Goal: Information Seeking & Learning: Compare options

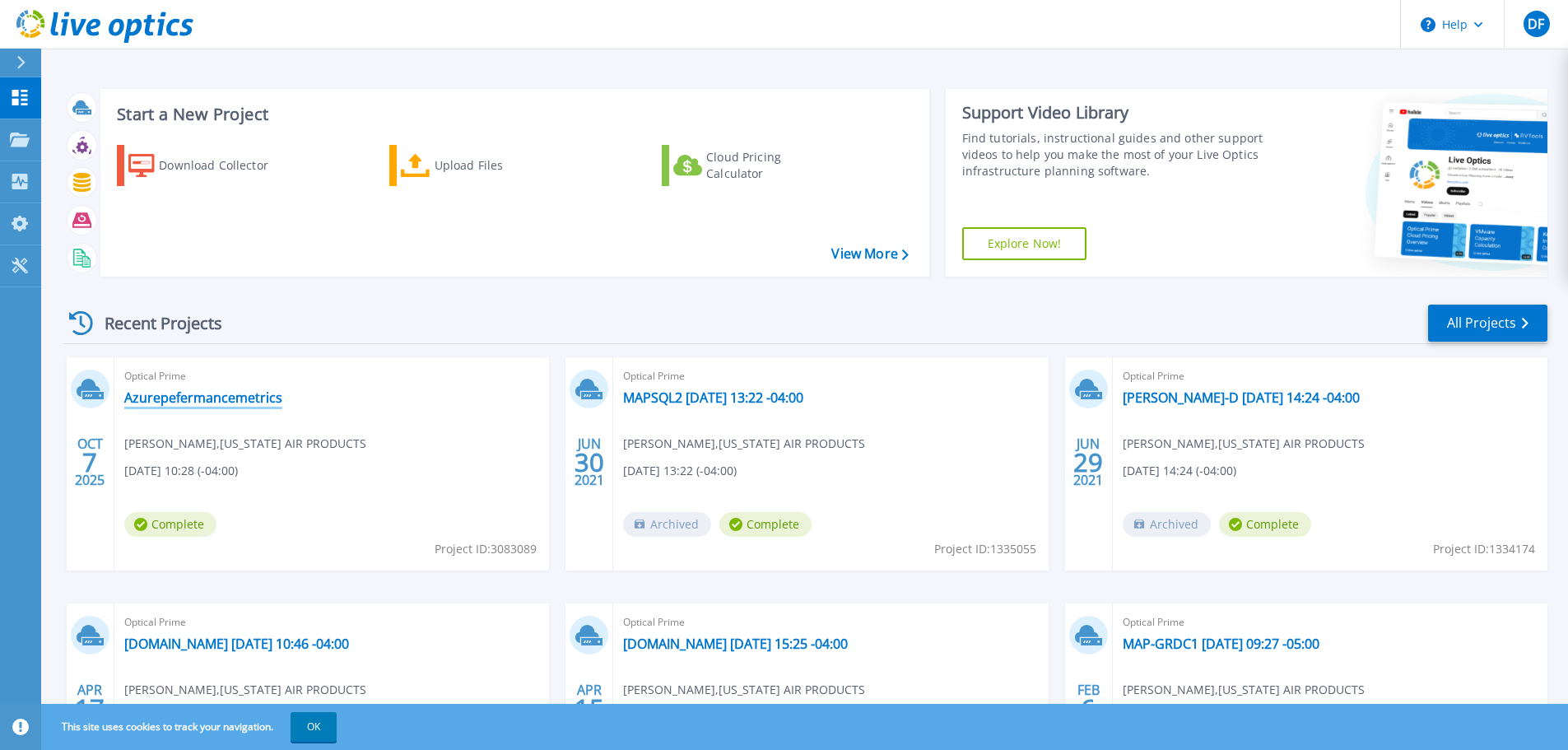
click at [179, 396] on link "Azurepefermancemetrics" at bounding box center [203, 398] width 158 height 17
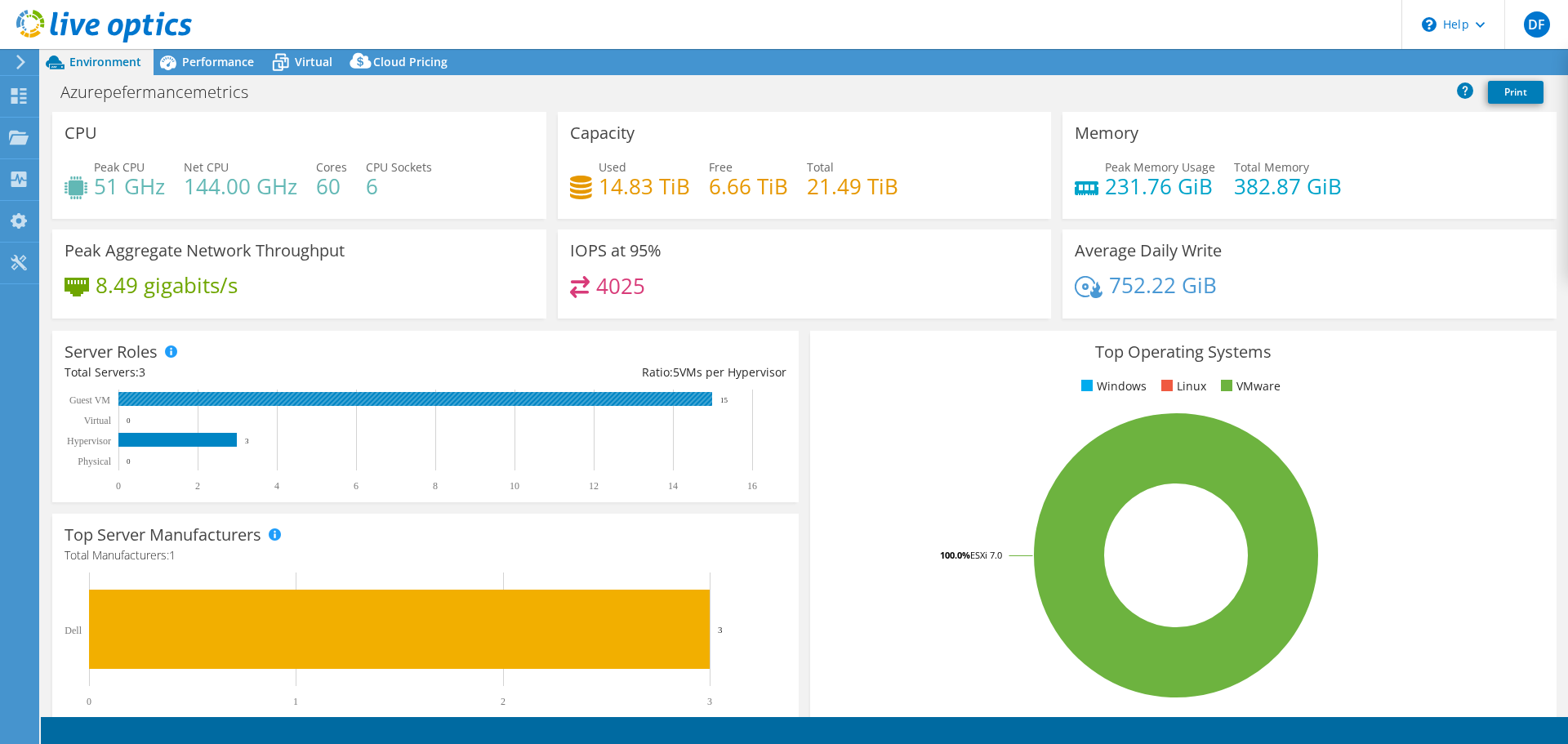
select select "USD"
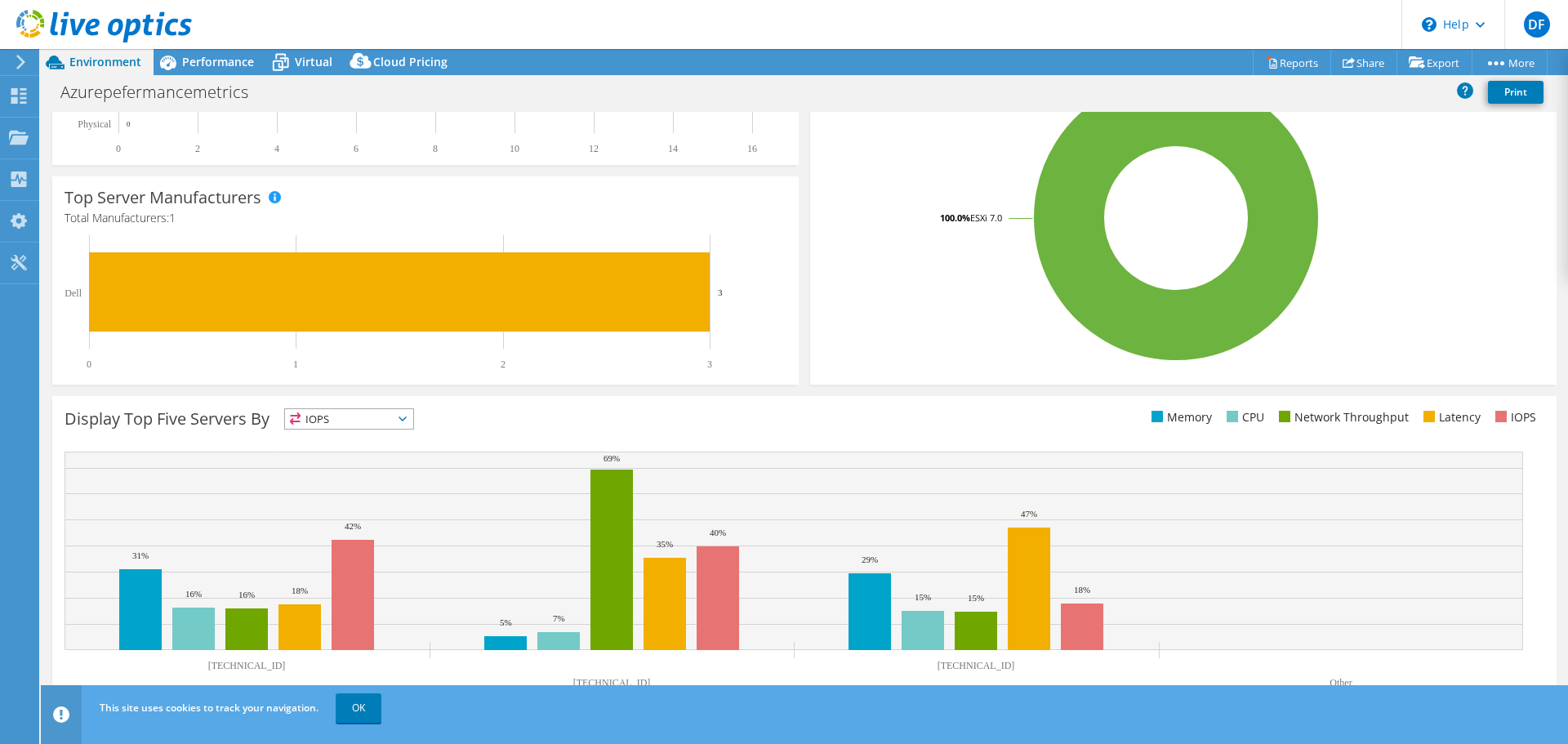
scroll to position [346, 0]
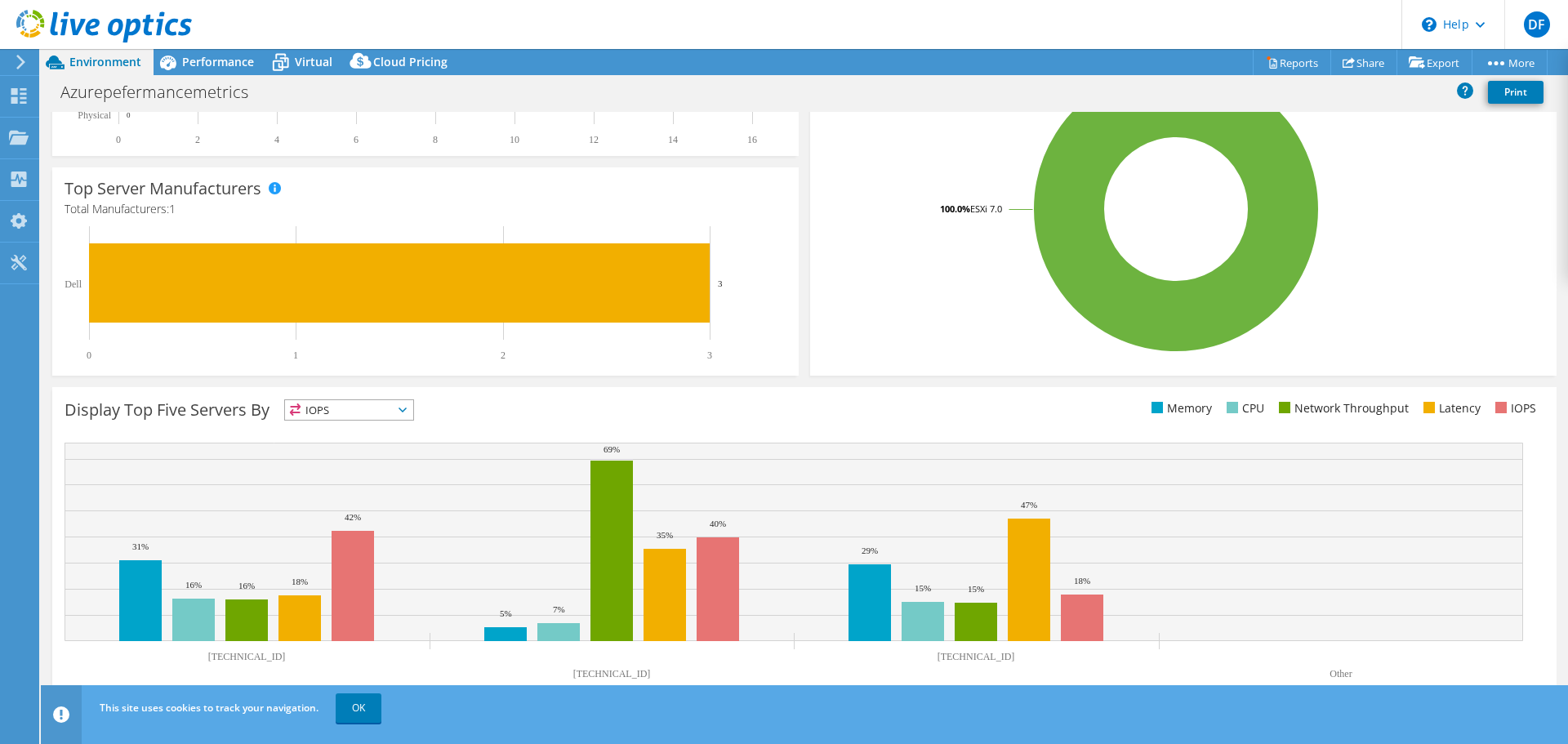
click at [347, 412] on span "IOPS" at bounding box center [349, 410] width 128 height 20
click at [341, 436] on li "IOPS" at bounding box center [349, 431] width 128 height 23
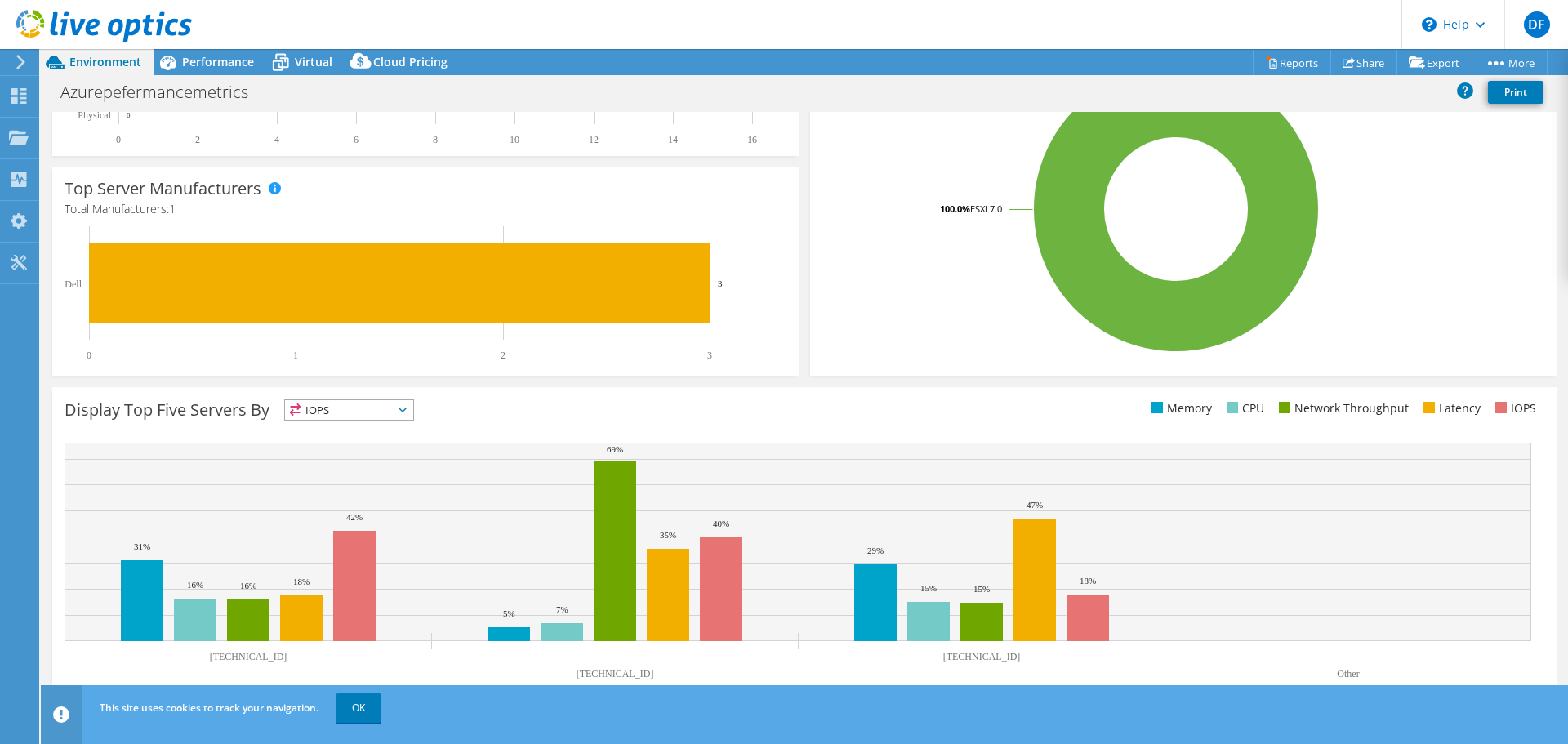
click at [332, 405] on span "IOPS" at bounding box center [338, 410] width 108 height 20
click at [319, 456] on li "Memory" at bounding box center [349, 454] width 128 height 23
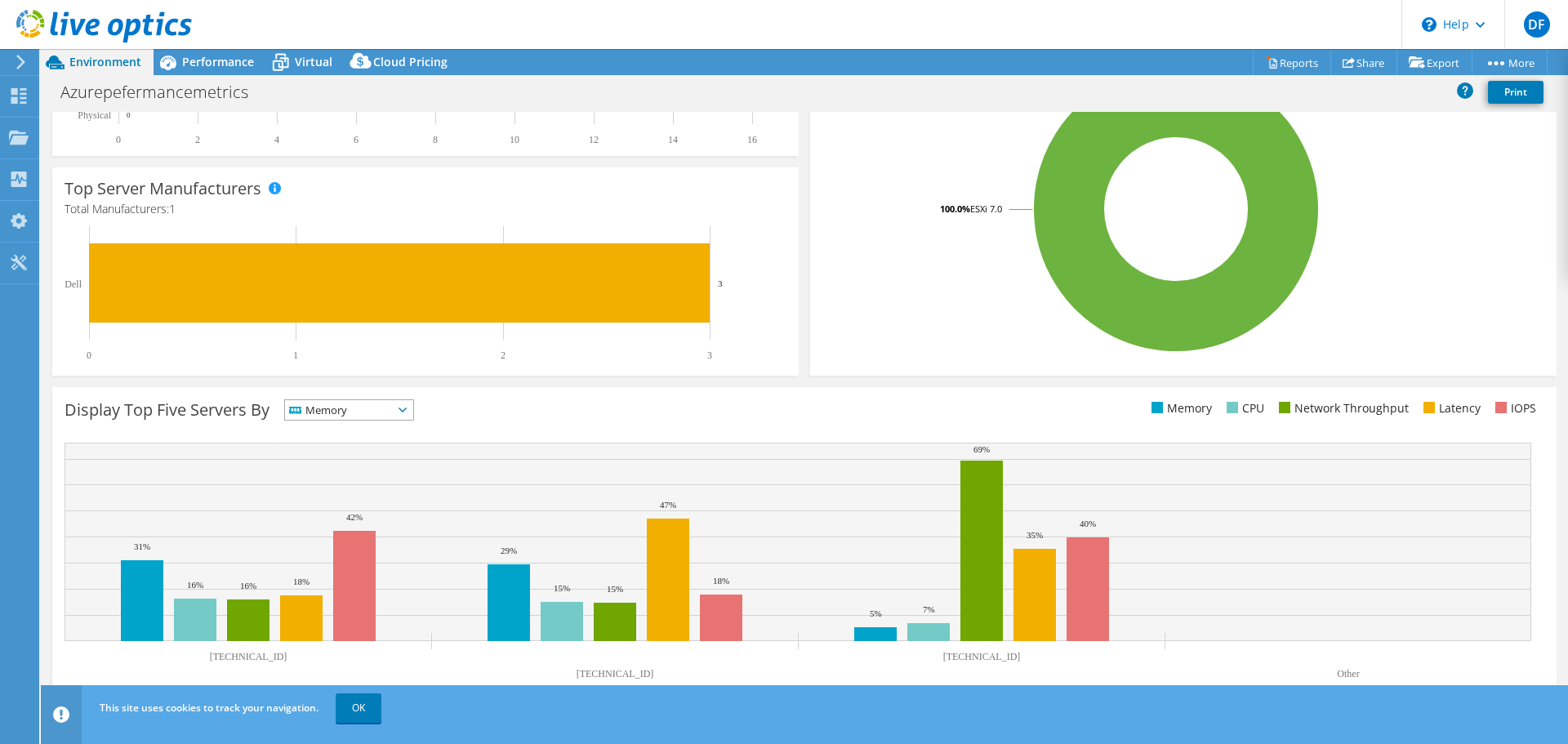
click at [350, 408] on span "Memory" at bounding box center [338, 410] width 108 height 20
click at [319, 477] on li "CPU" at bounding box center [349, 477] width 128 height 23
click at [344, 404] on span "CPU" at bounding box center [338, 410] width 108 height 20
click at [318, 493] on li "Network Throughput" at bounding box center [349, 500] width 128 height 23
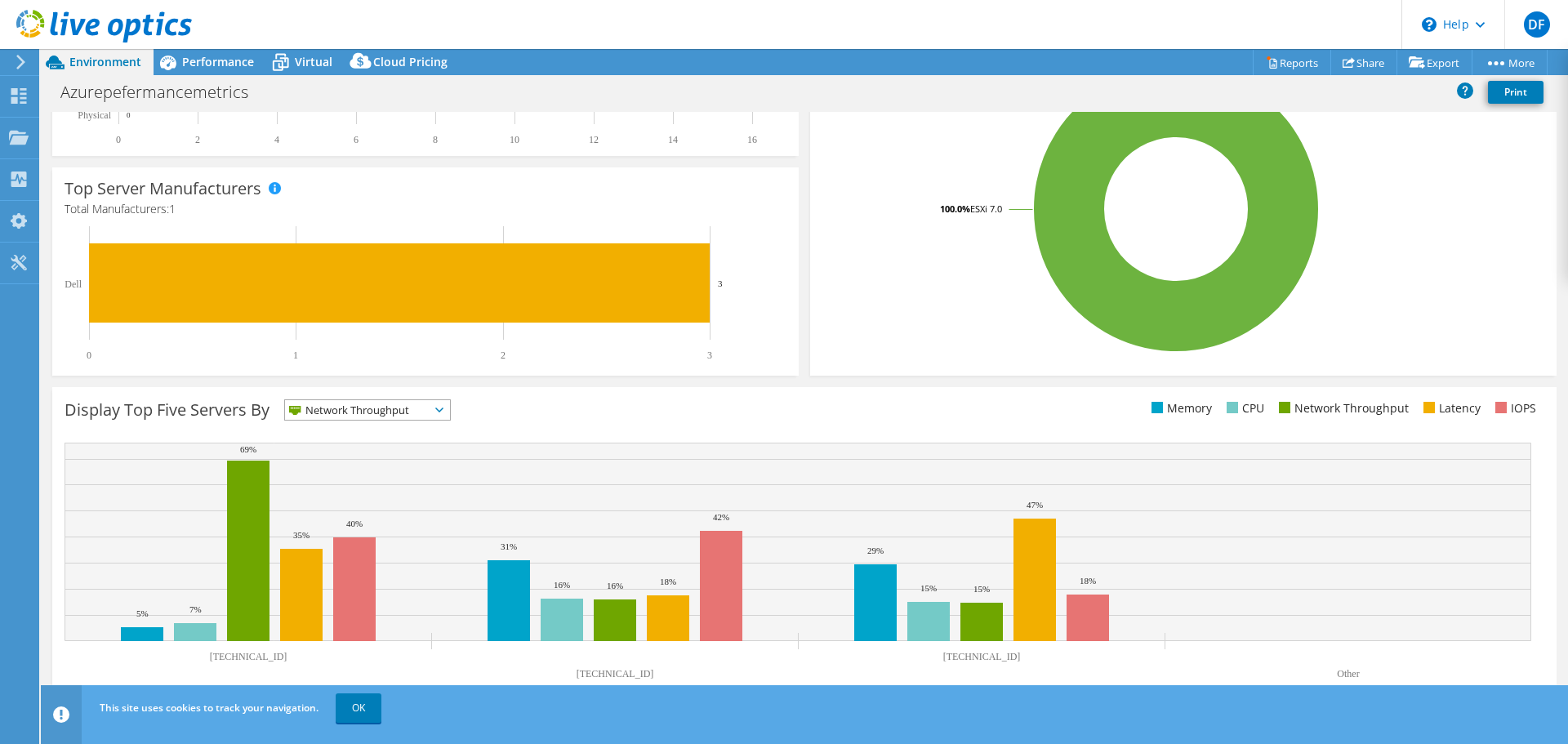
click at [334, 417] on span "Network Throughput" at bounding box center [357, 410] width 145 height 20
click at [357, 514] on li "Latency" at bounding box center [367, 523] width 165 height 23
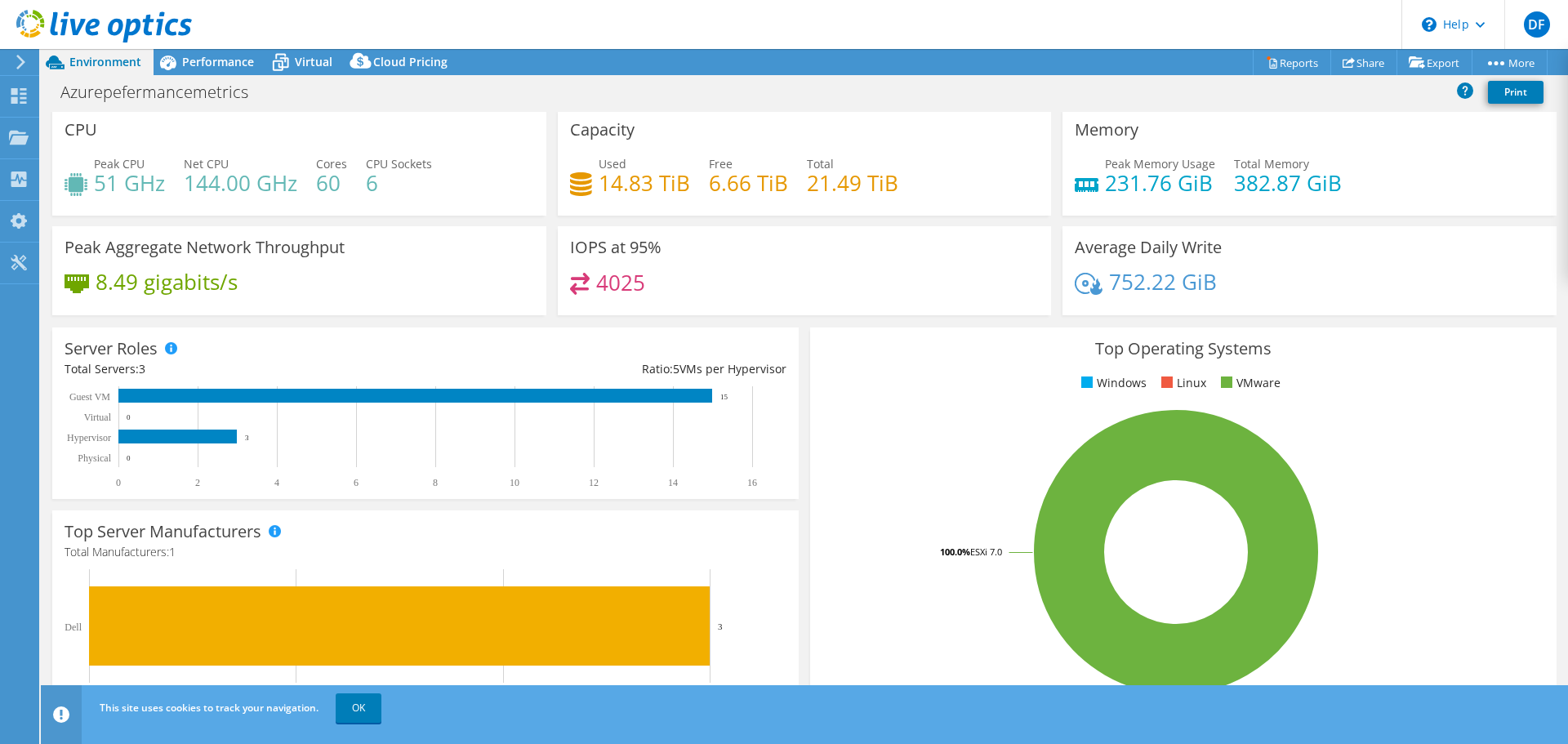
scroll to position [0, 0]
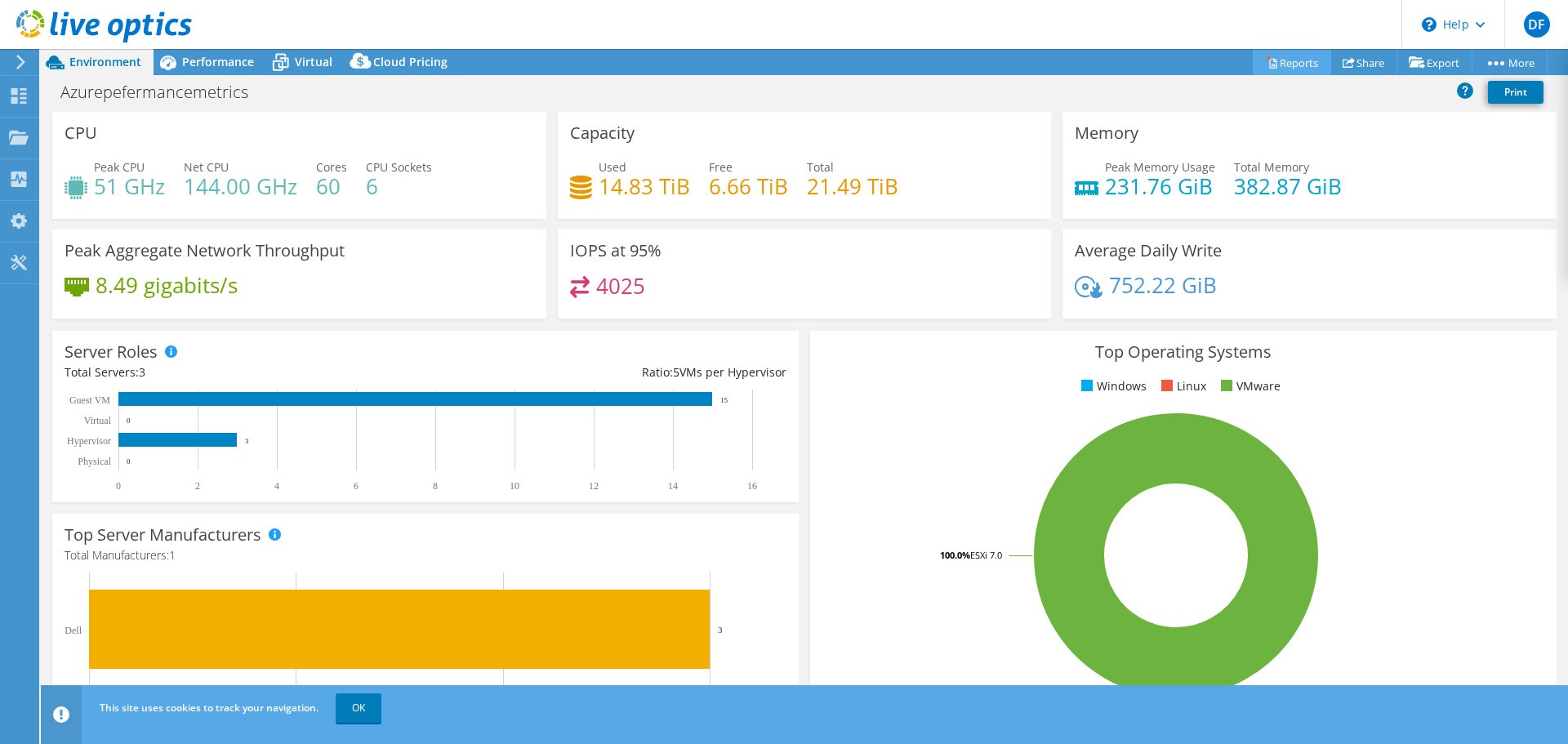
click at [1295, 61] on link "Reports" at bounding box center [1292, 63] width 78 height 26
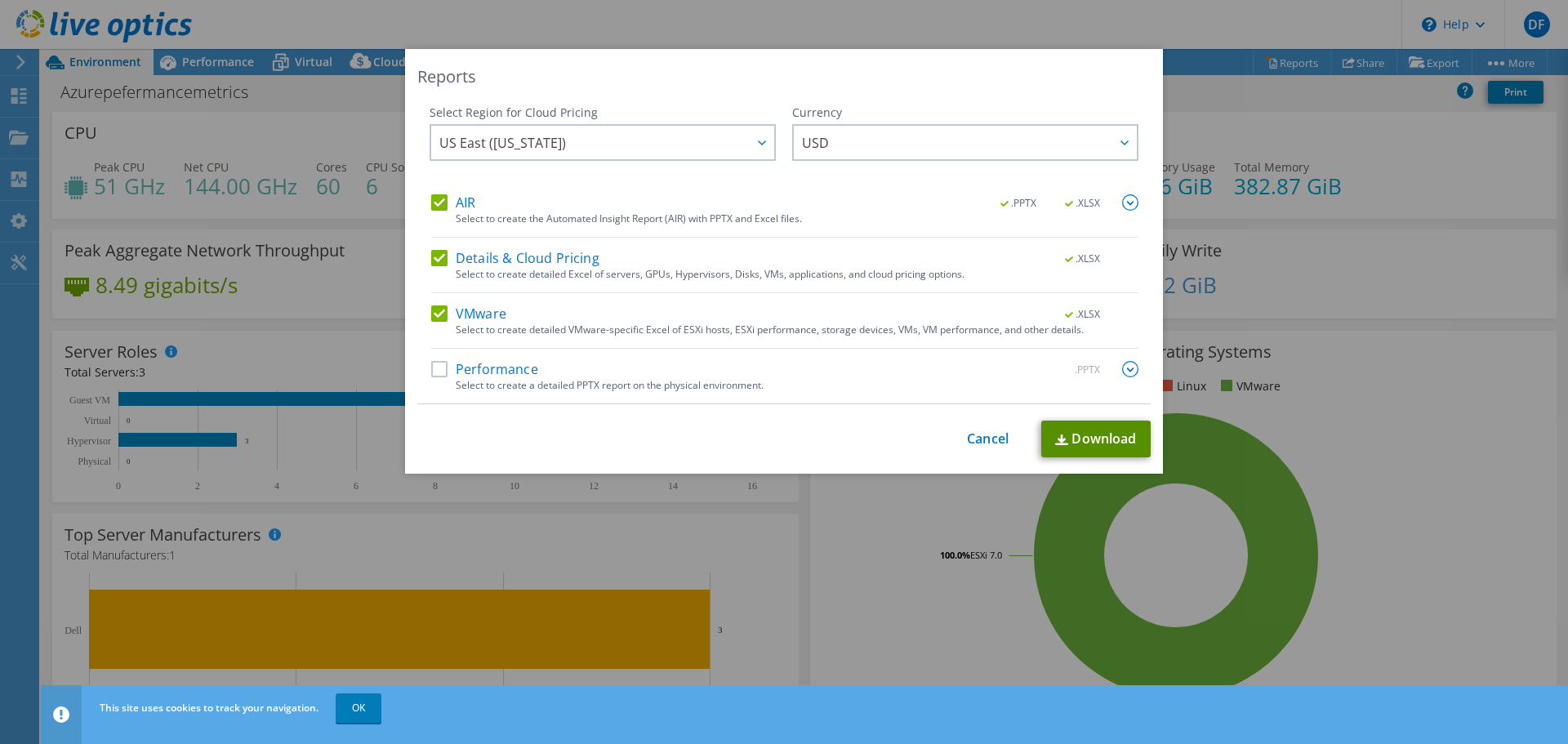
click at [1101, 444] on link "Download" at bounding box center [1096, 439] width 109 height 37
click at [433, 367] on label "Performance" at bounding box center [485, 370] width 107 height 16
click at [0, 0] on input "Performance" at bounding box center [0, 0] width 0 height 0
click at [1078, 439] on link "Download" at bounding box center [1096, 439] width 109 height 37
click at [958, 439] on div "This process may take a while, please wait... Cancel Download" at bounding box center [783, 439] width 733 height 37
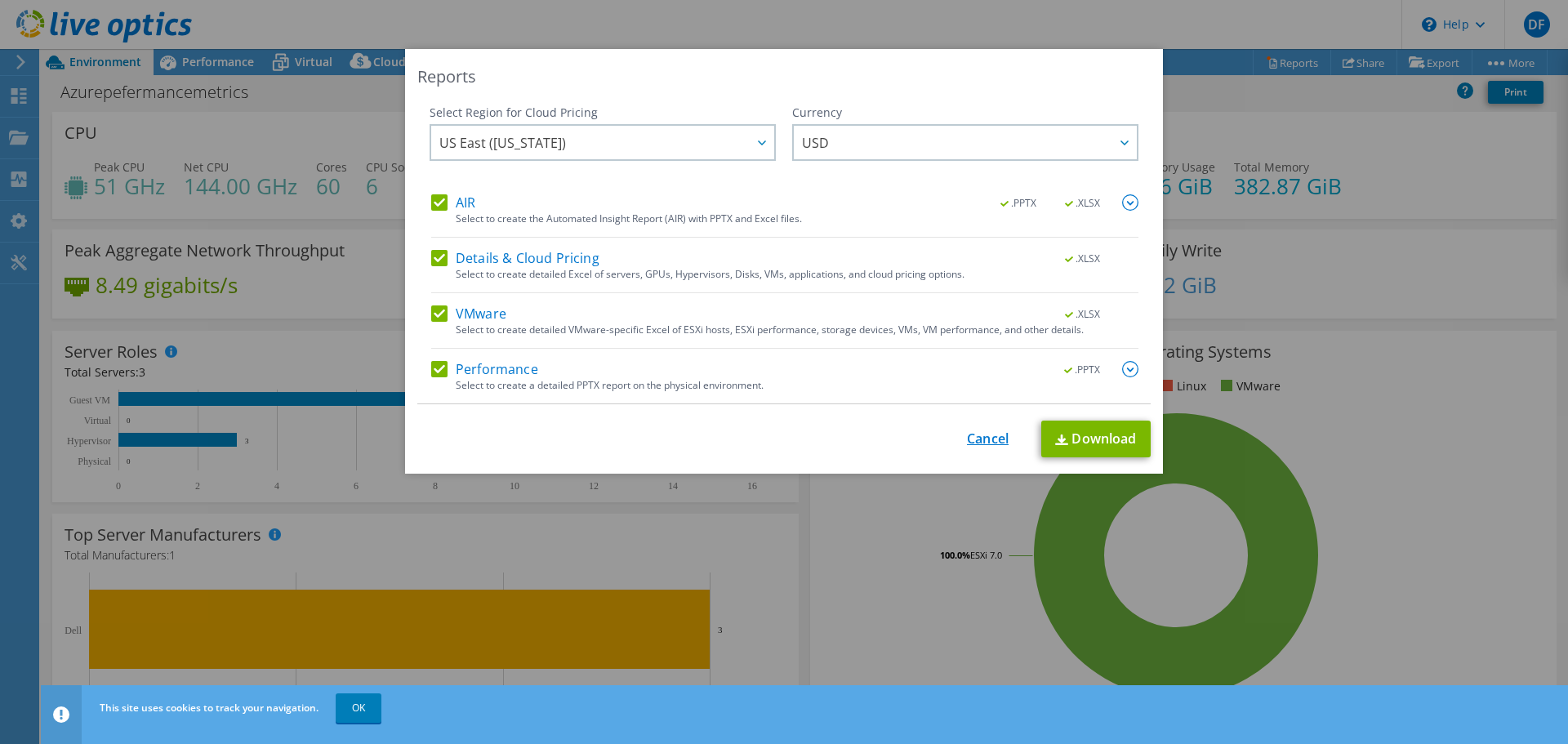
click at [976, 438] on link "Cancel" at bounding box center [987, 439] width 42 height 16
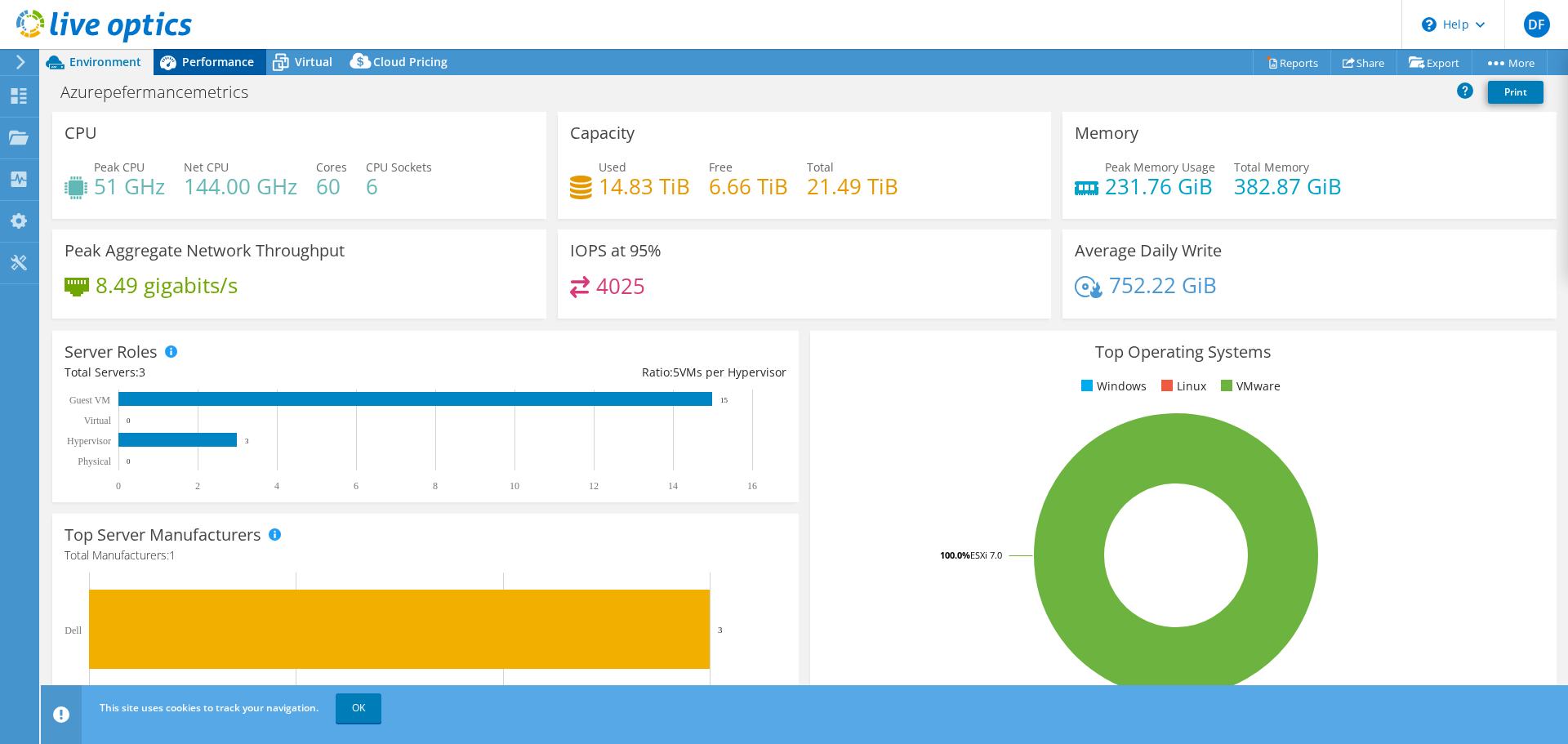
click at [203, 65] on span "Performance" at bounding box center [217, 62] width 72 height 16
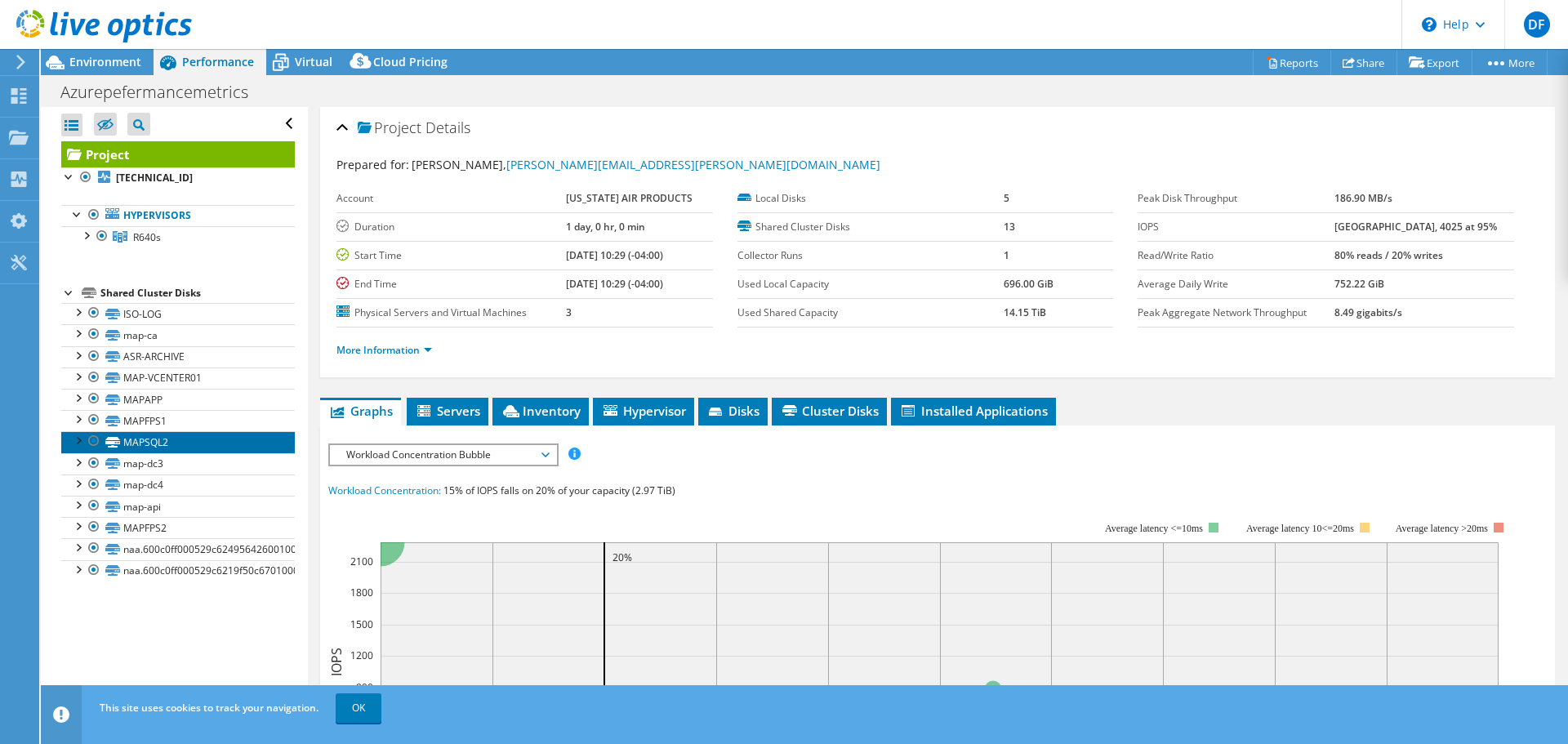
click at [151, 435] on link "MAPSQL2" at bounding box center [178, 442] width 234 height 21
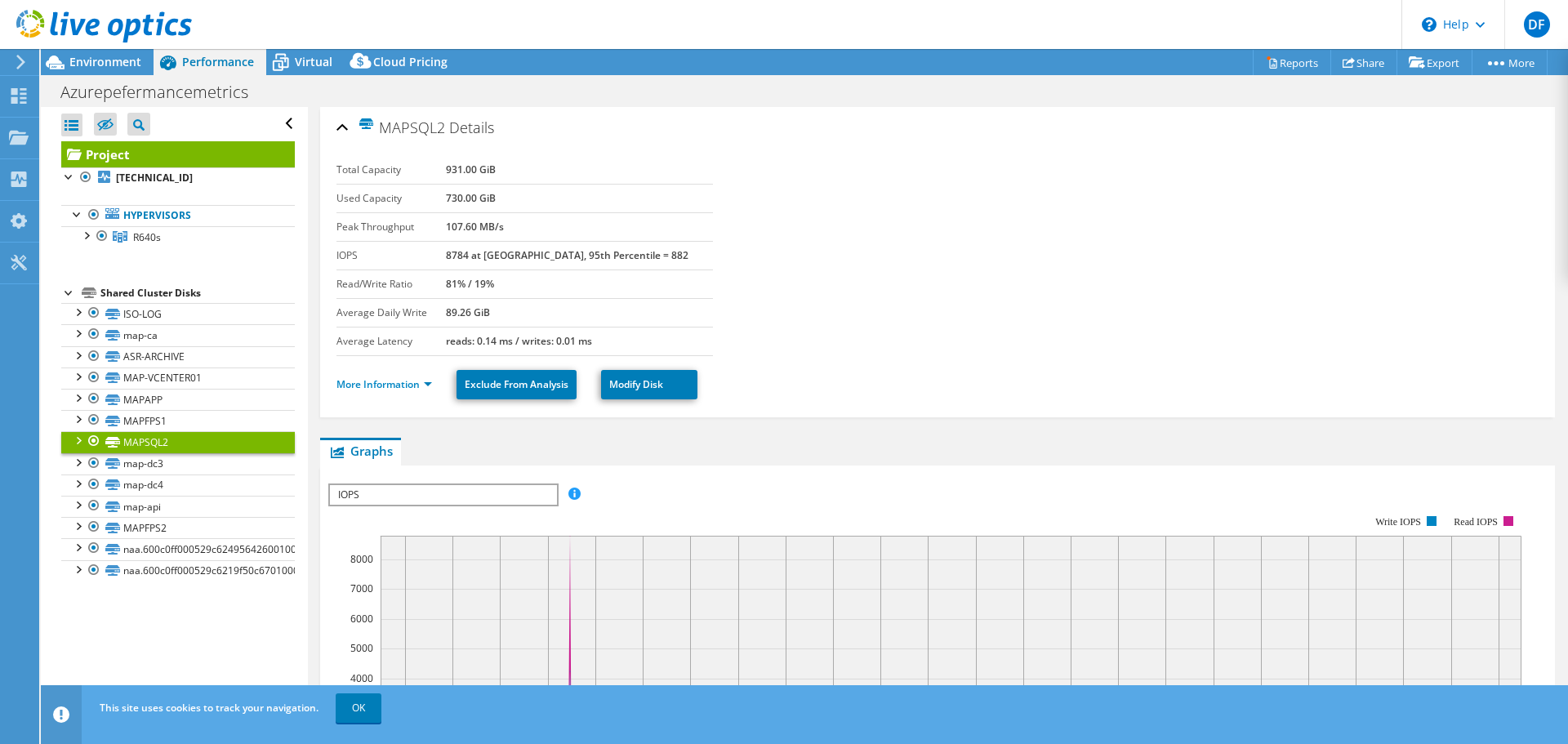
click at [68, 441] on link "MAPSQL2" at bounding box center [178, 442] width 234 height 21
click at [394, 61] on span "Cloud Pricing" at bounding box center [411, 62] width 74 height 16
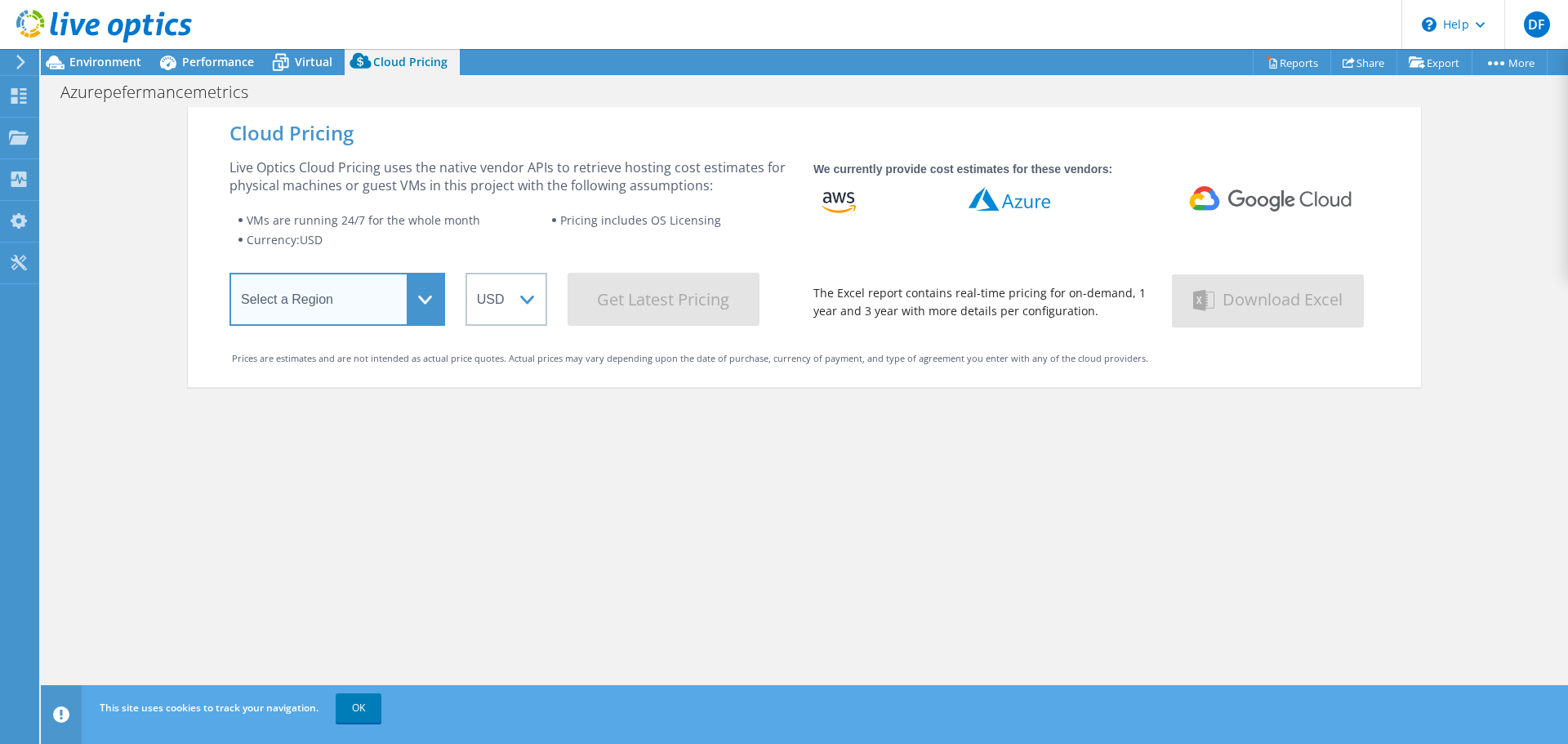
click at [346, 314] on select "Select a Region Asia Pacific (Hong Kong) Asia Pacific (Mumbai) Asia Pacific (Se…" at bounding box center [337, 300] width 216 height 53
select select "USEast"
click at [230, 277] on select "Select a Region Asia Pacific (Hong Kong) Asia Pacific (Mumbai) Asia Pacific (Se…" at bounding box center [337, 300] width 216 height 53
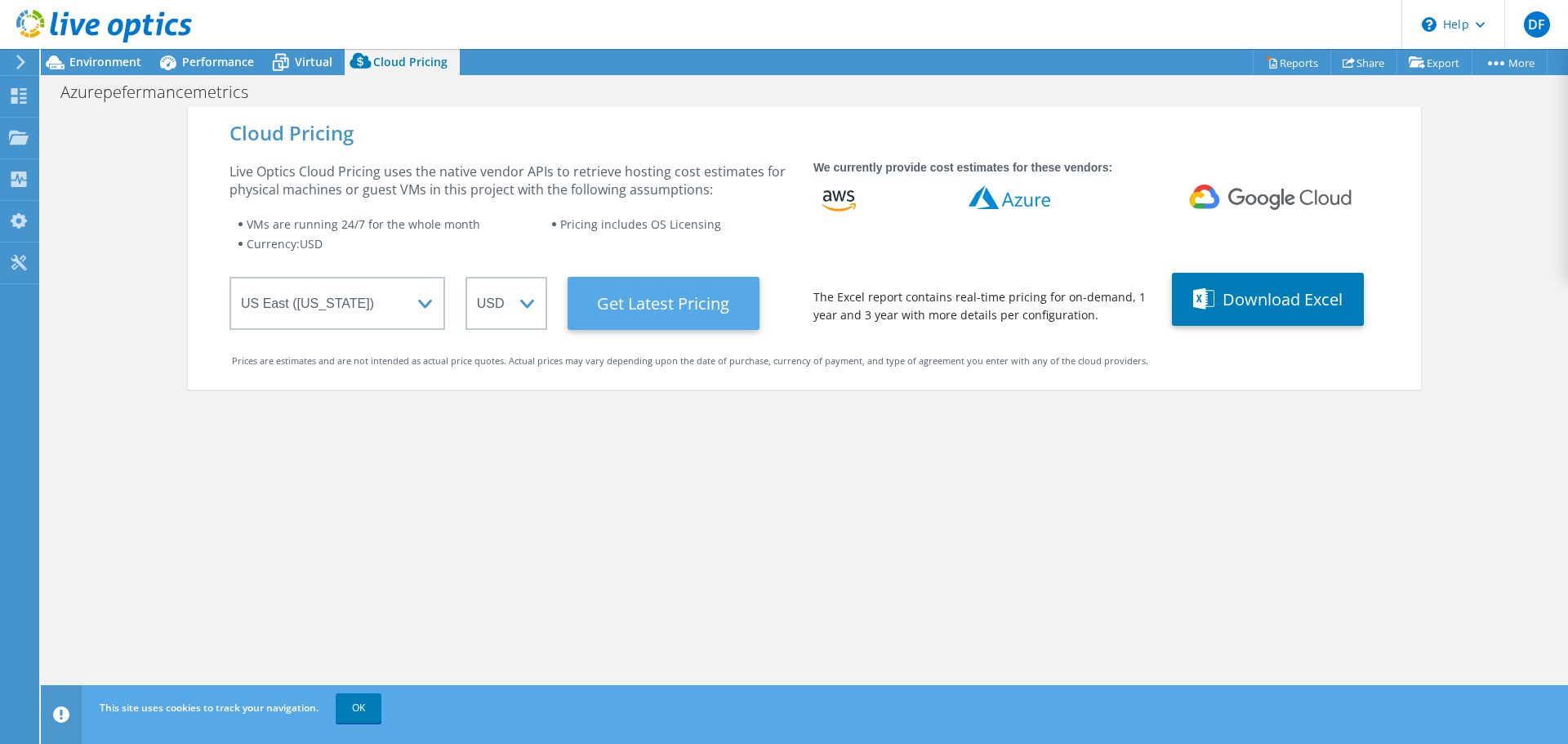
click at [666, 307] on Latest "Get Latest Pricing" at bounding box center [663, 303] width 192 height 53
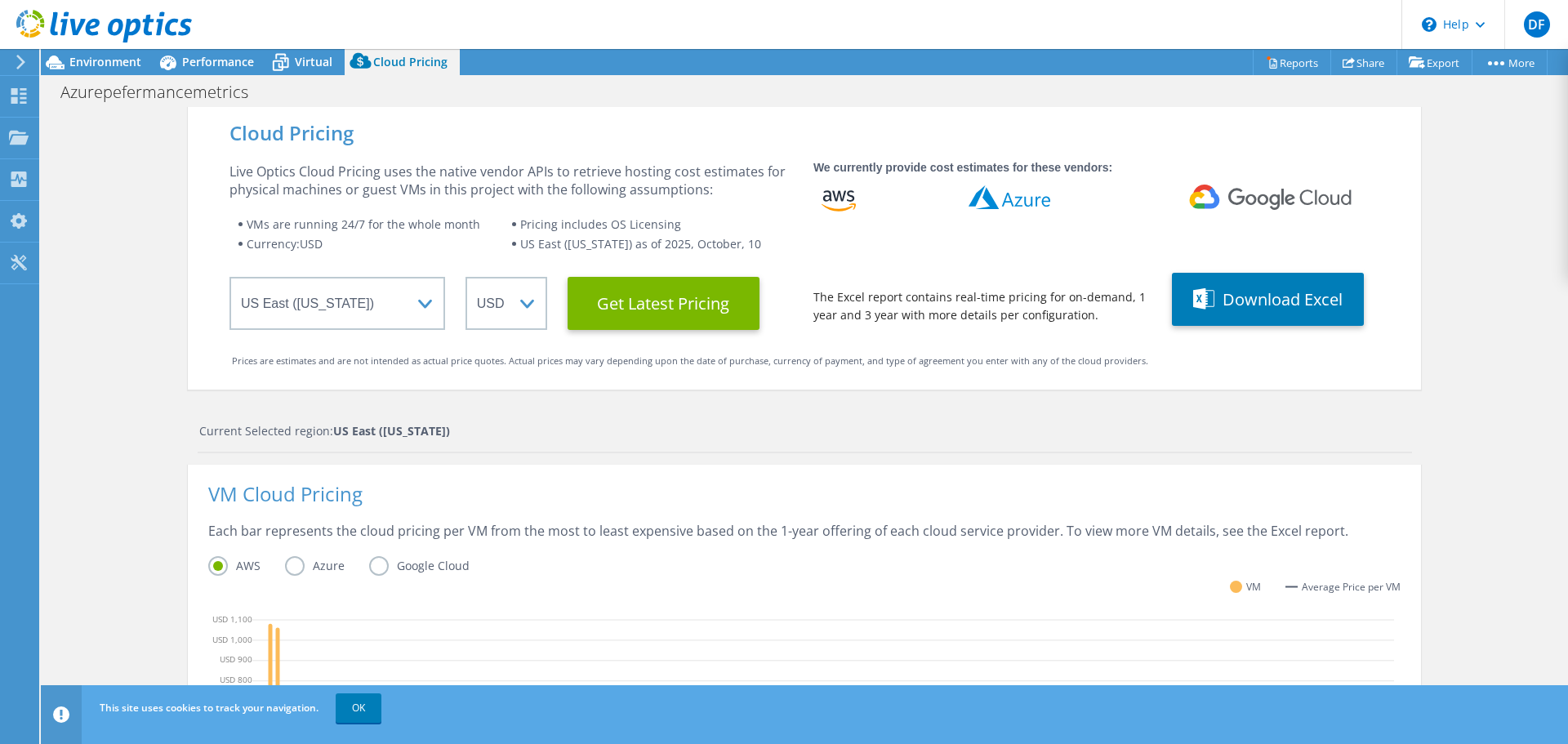
click at [316, 558] on label "Azure" at bounding box center [327, 566] width 84 height 20
click at [0, 0] on input "Azure" at bounding box center [0, 0] width 0 height 0
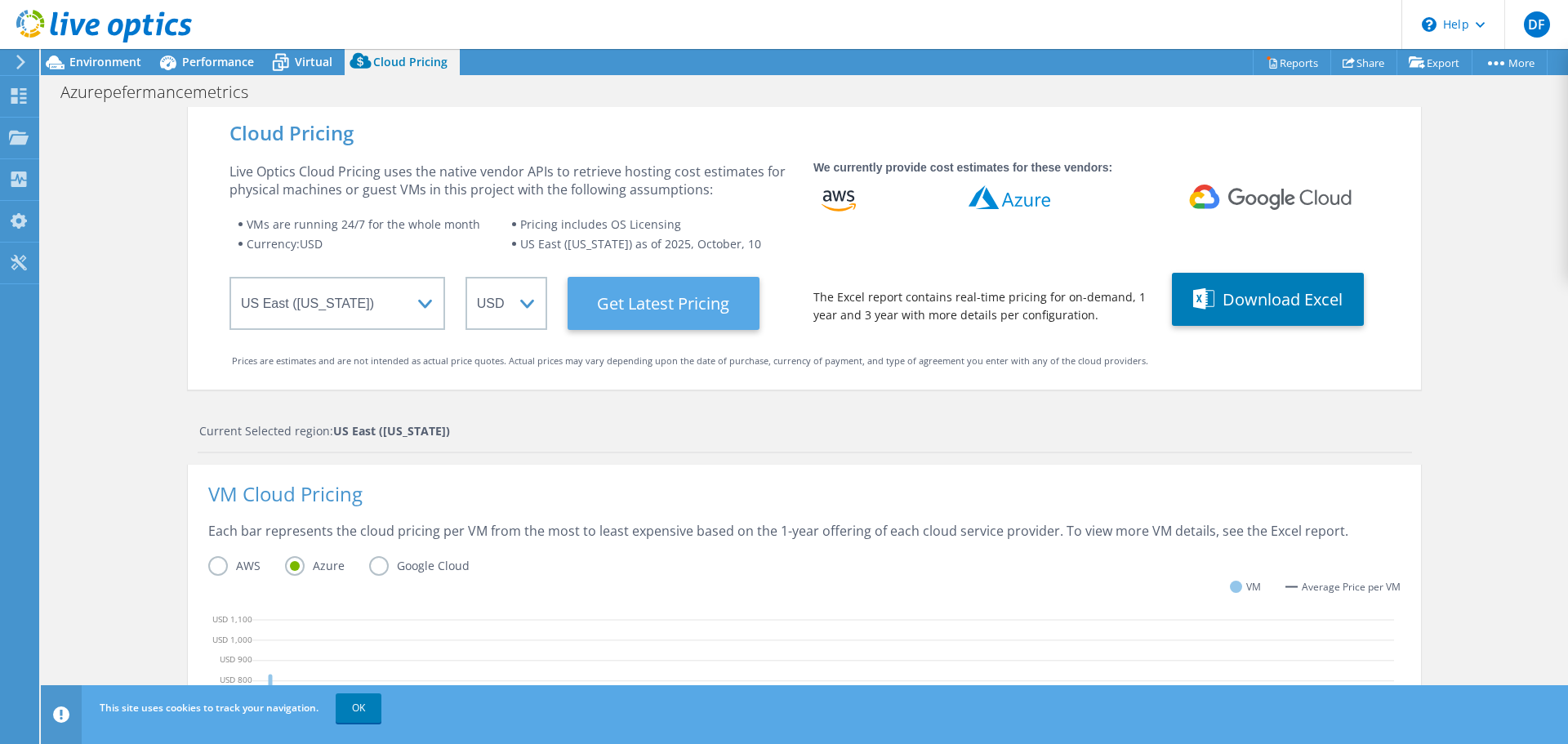
click at [689, 295] on Latest "Get Latest Pricing" at bounding box center [663, 303] width 192 height 53
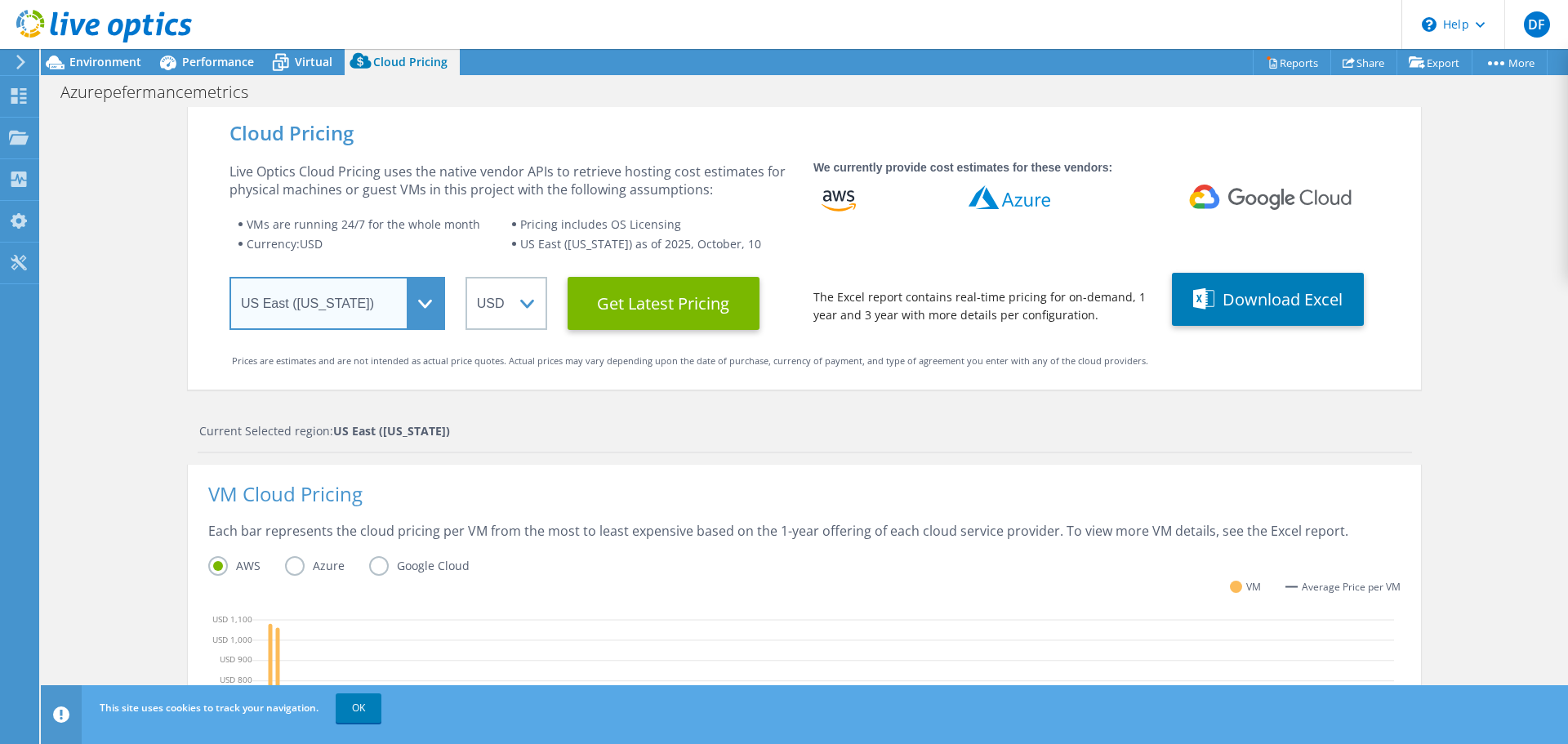
click at [406, 299] on select "Select a Region Asia Pacific (Hong Kong) Asia Pacific (Mumbai) Asia Pacific (Se…" at bounding box center [337, 303] width 216 height 53
click at [287, 576] on div "AWS Azure Google Cloud" at bounding box center [804, 569] width 1192 height 26
click at [290, 569] on label "Azure" at bounding box center [327, 566] width 84 height 20
click at [0, 0] on input "Azure" at bounding box center [0, 0] width 0 height 0
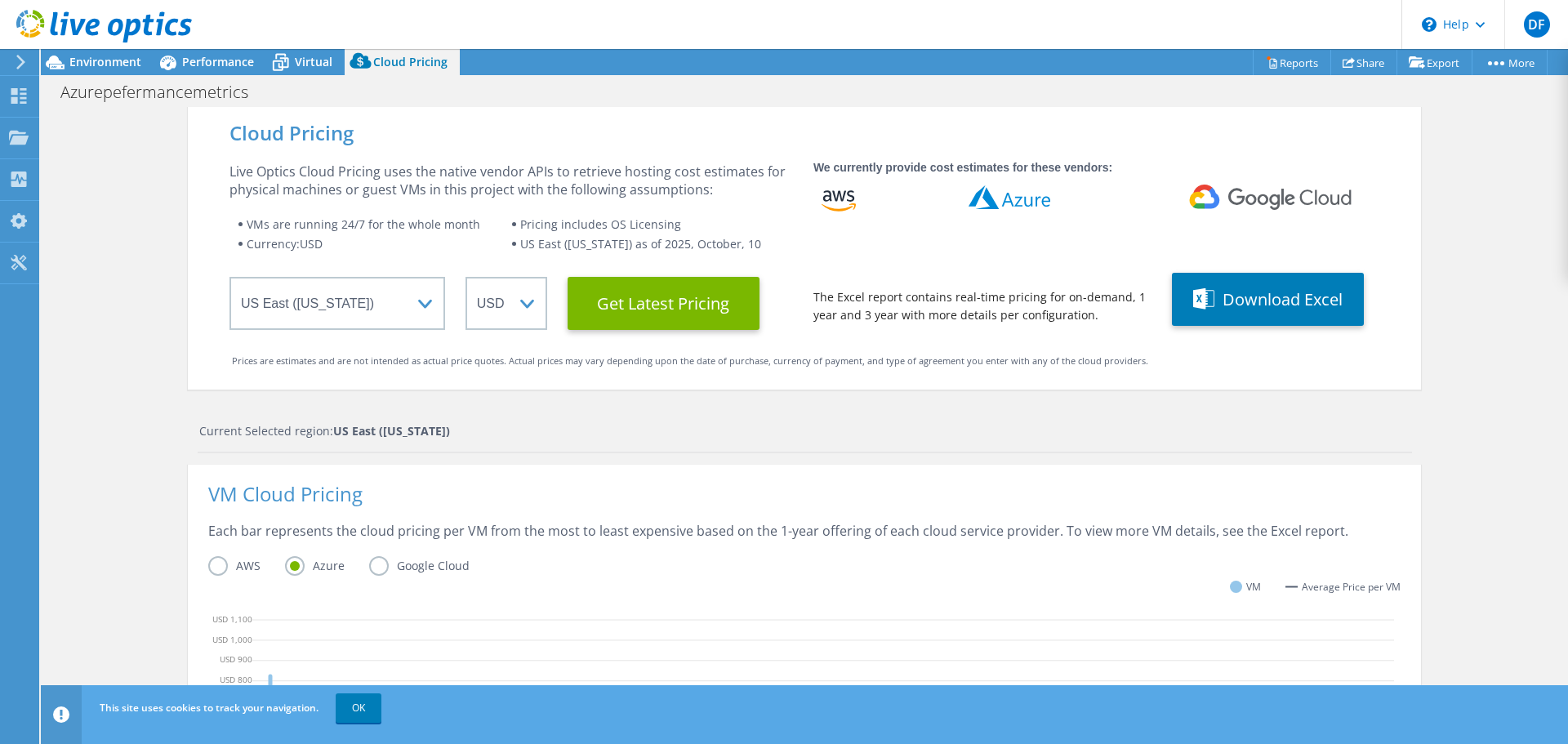
scroll to position [442, 0]
click at [995, 514] on div "VM Cloud Pricing" at bounding box center [804, 504] width 1192 height 37
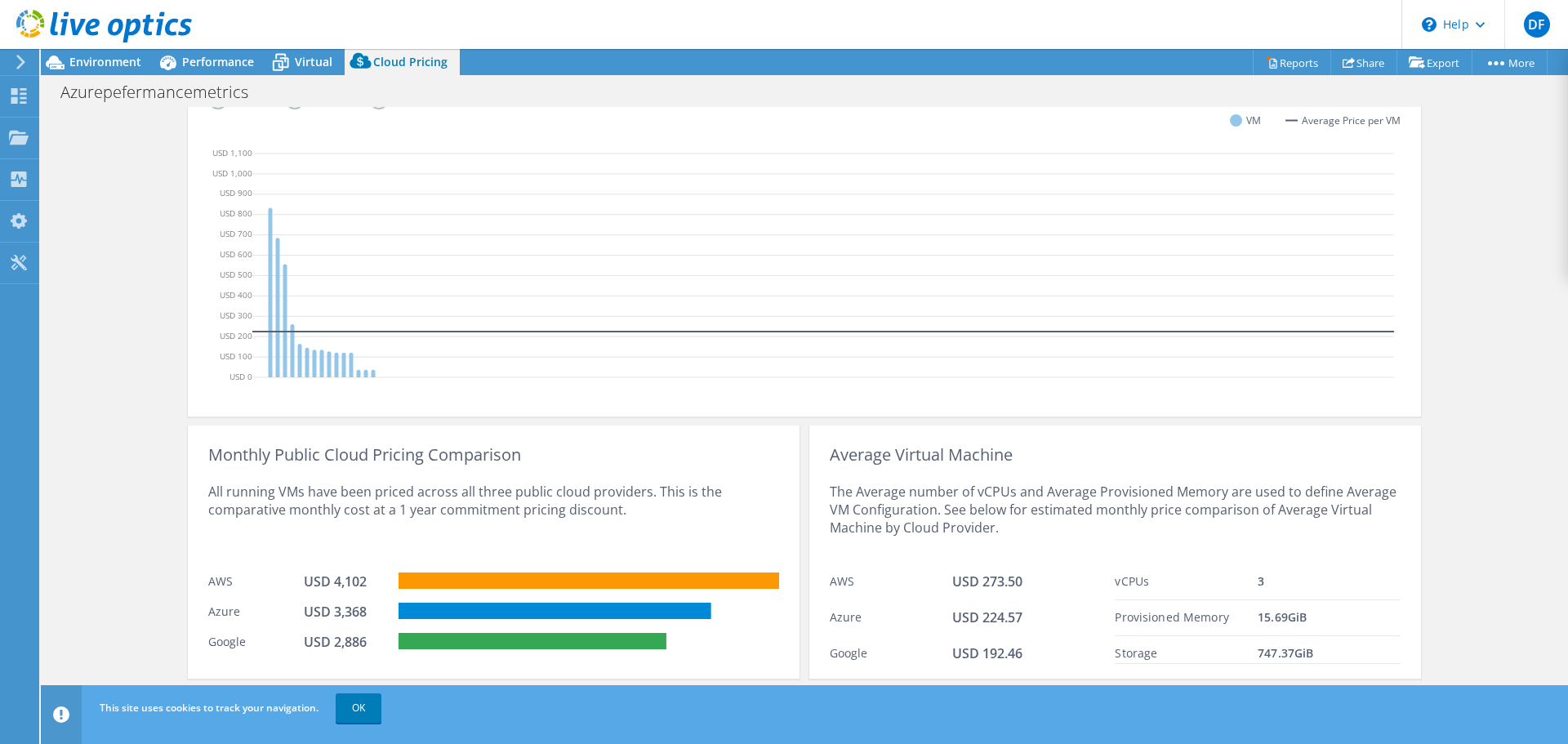
scroll to position [486, 0]
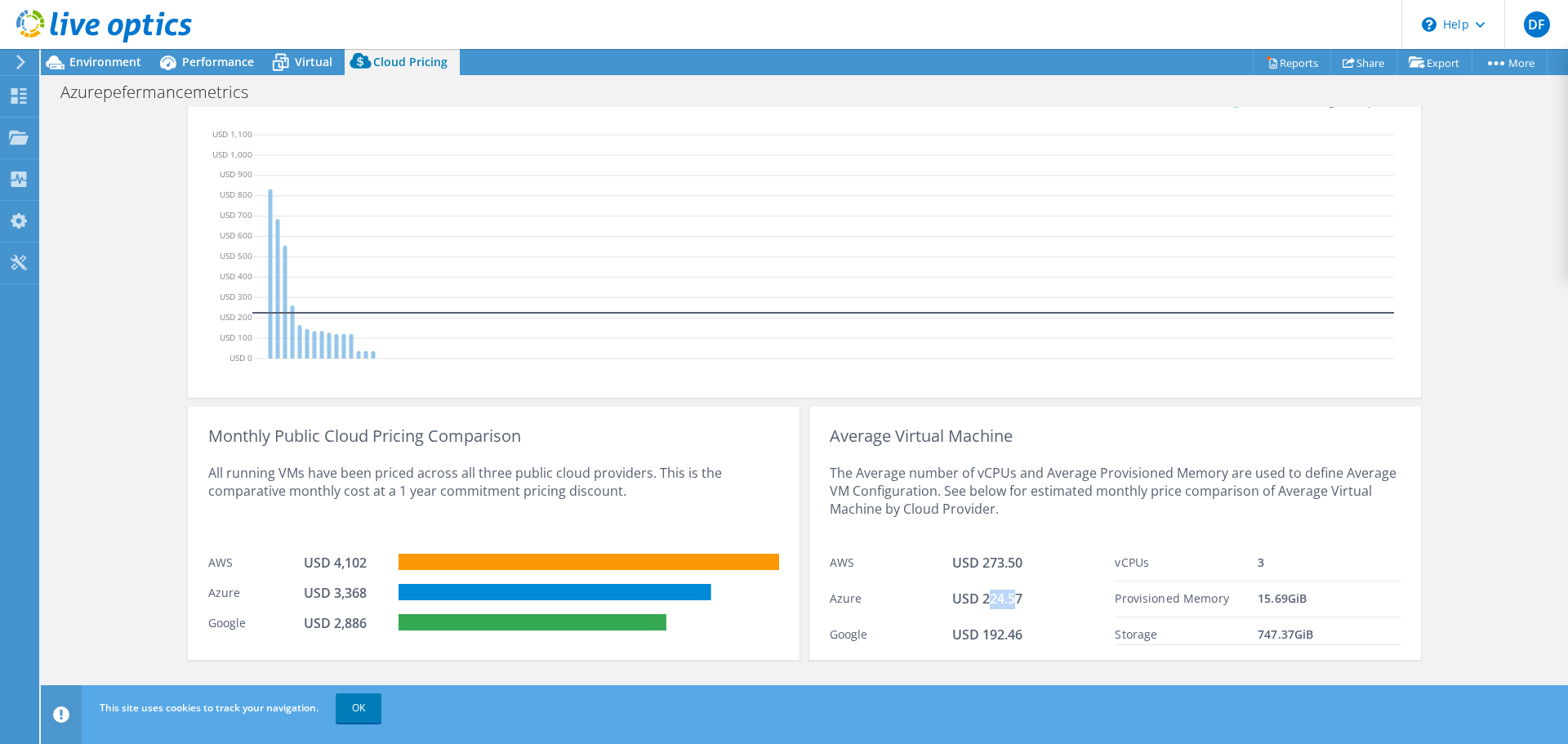
drag, startPoint x: 982, startPoint y: 607, endPoint x: 1009, endPoint y: 600, distance: 27.9
click at [1009, 600] on span "USD 224.57" at bounding box center [986, 599] width 70 height 18
click at [306, 65] on span "Virtual" at bounding box center [313, 62] width 38 height 16
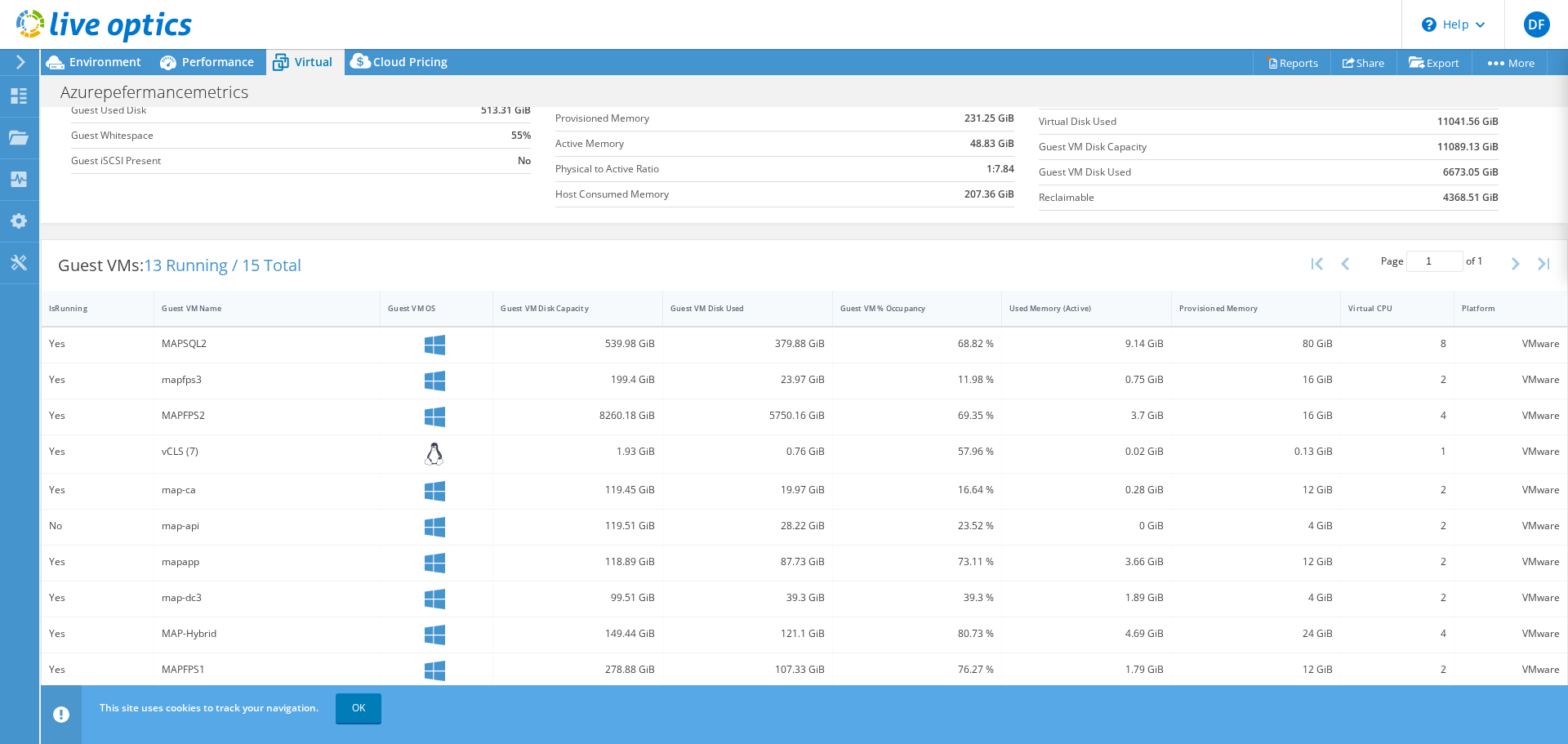
scroll to position [0, 0]
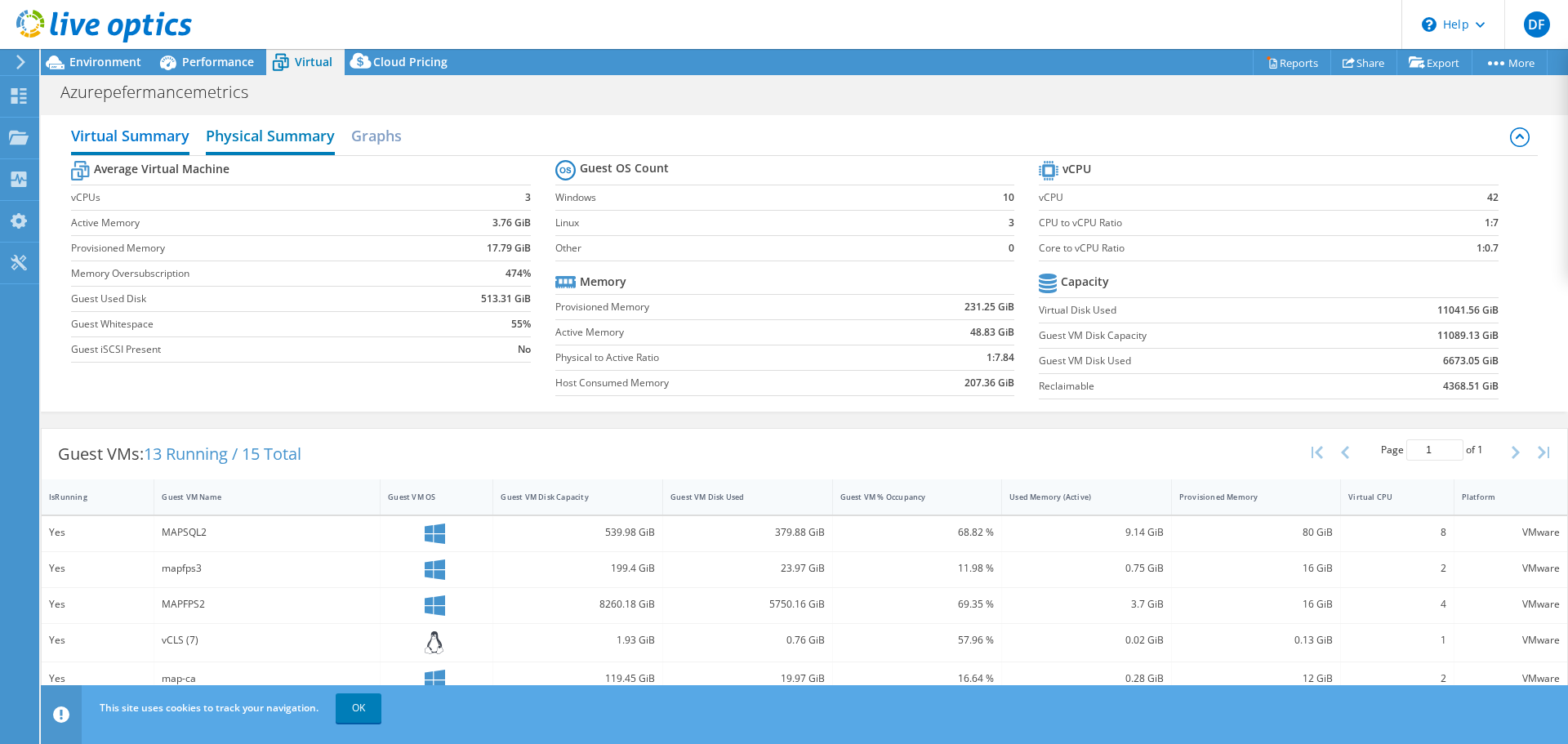
click at [252, 129] on h2 "Physical Summary" at bounding box center [270, 137] width 129 height 36
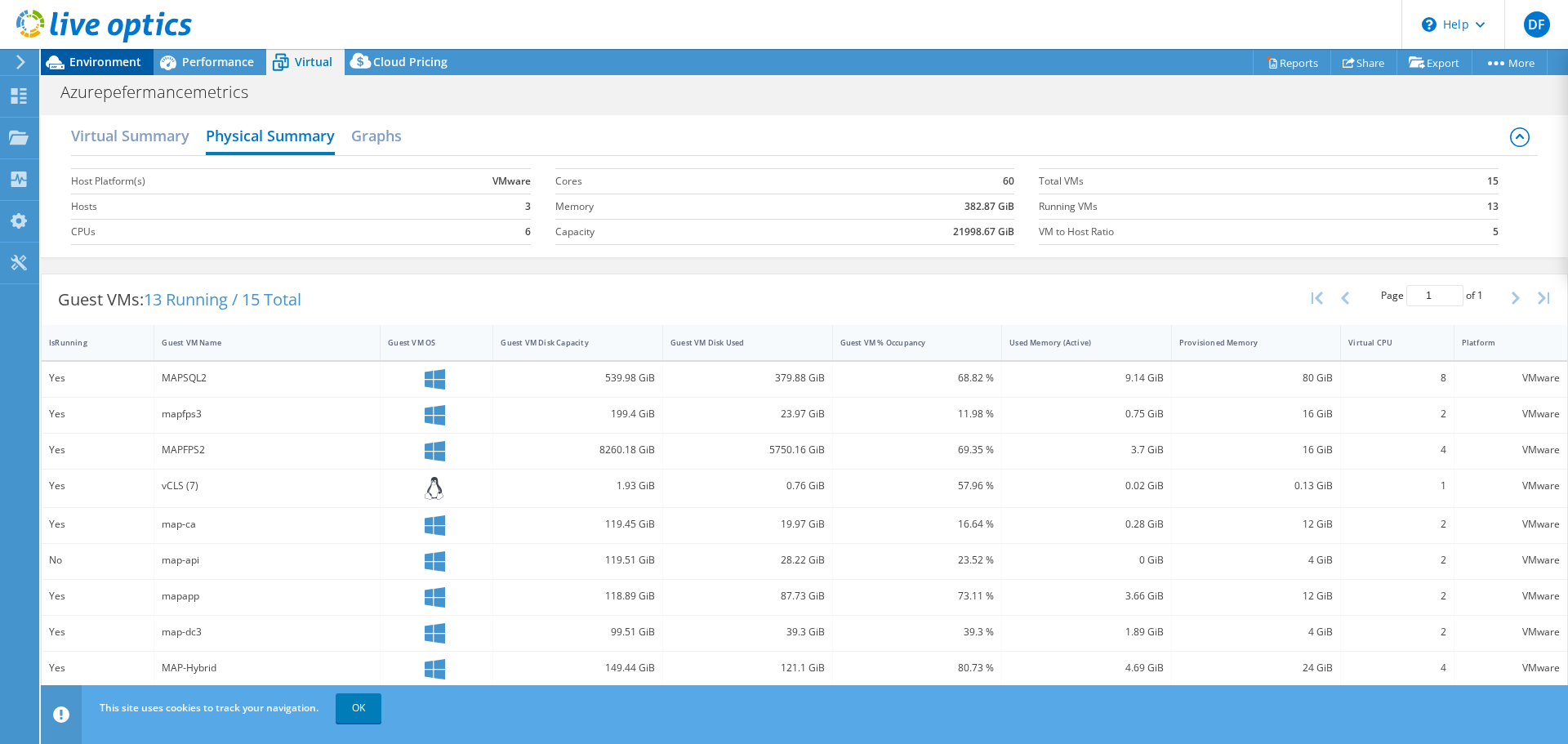
drag, startPoint x: 109, startPoint y: 54, endPoint x: 108, endPoint y: 64, distance: 10.0
click at [108, 54] on div at bounding box center [95, 27] width 192 height 55
click at [108, 63] on span "Environment" at bounding box center [104, 62] width 72 height 16
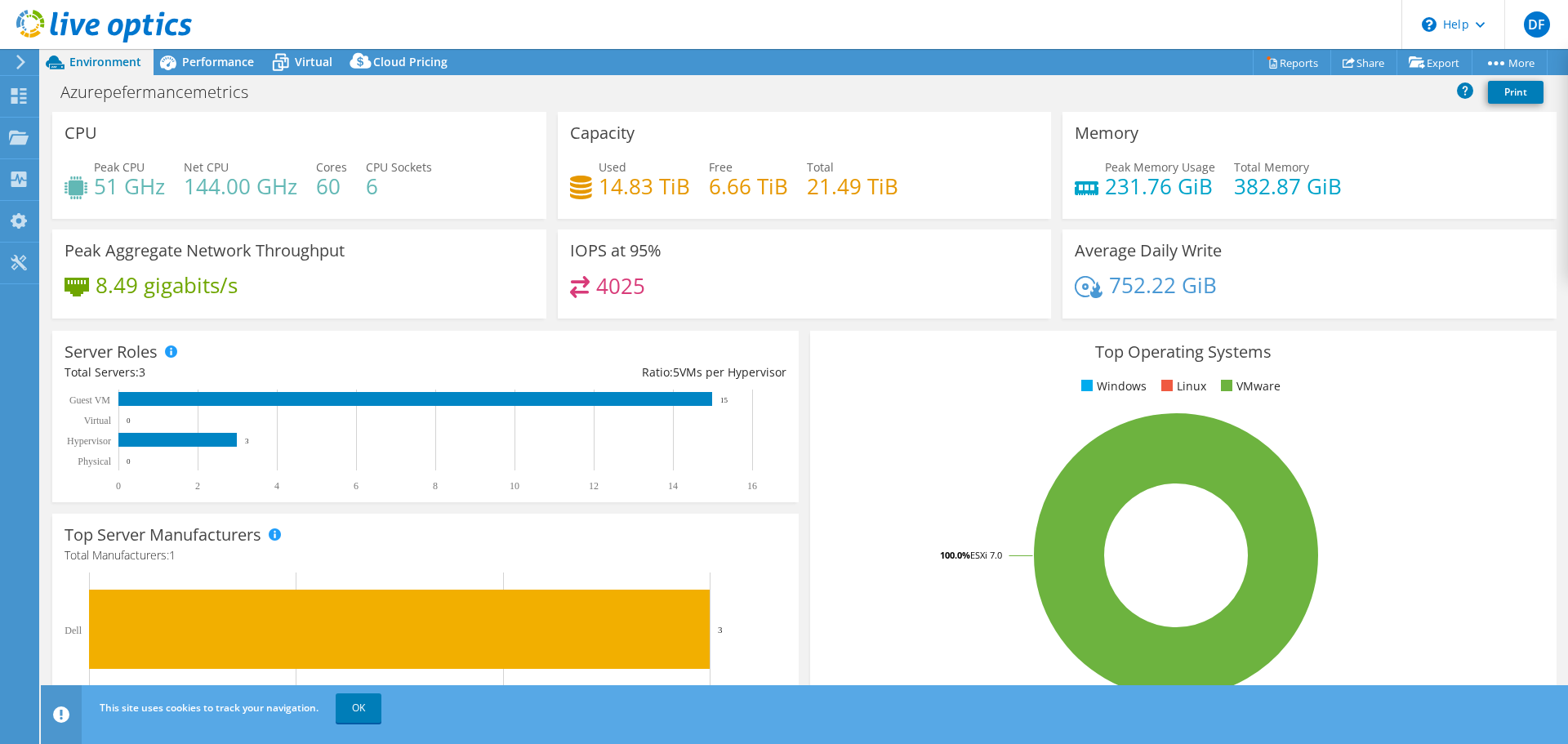
scroll to position [346, 0]
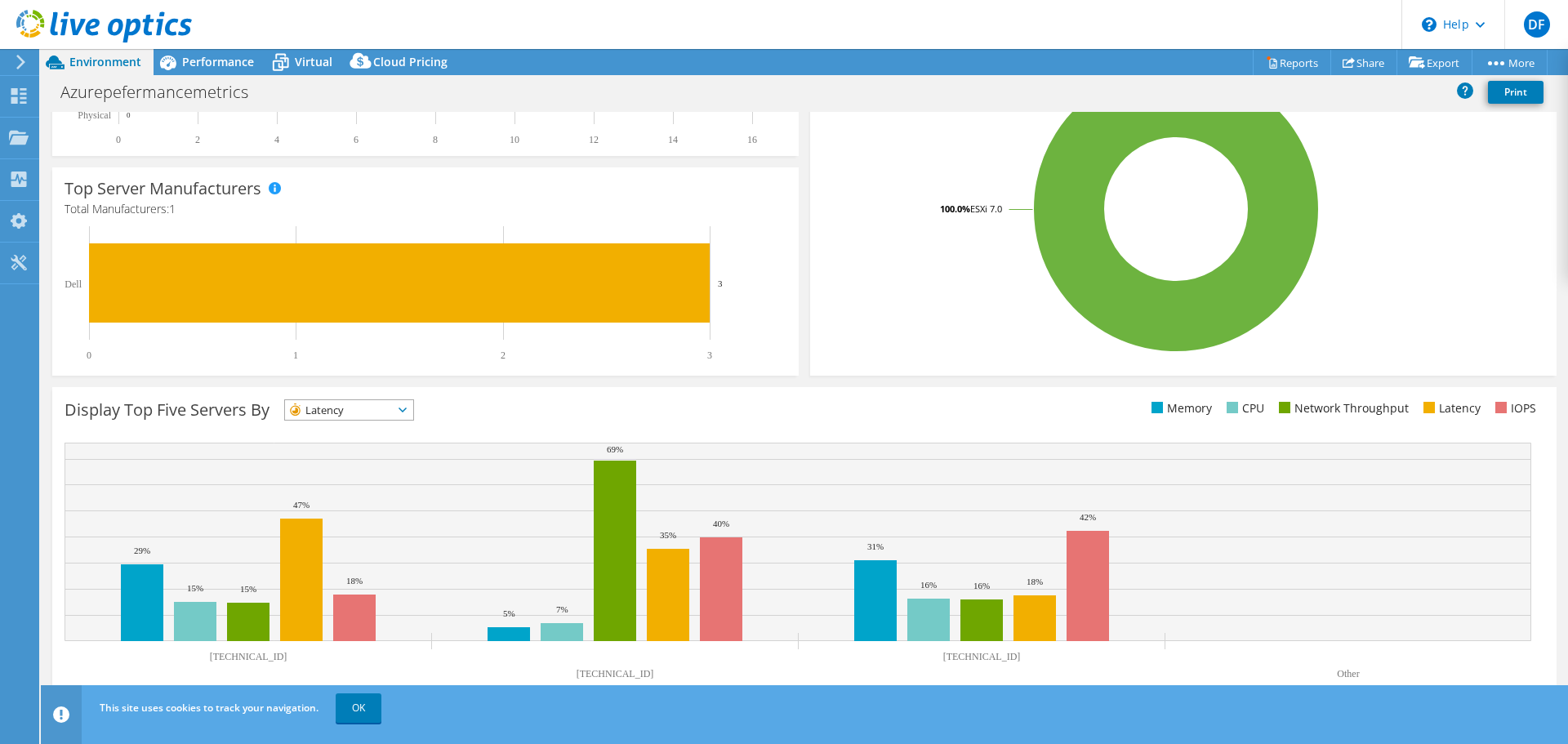
click at [355, 412] on span "Latency" at bounding box center [338, 410] width 108 height 20
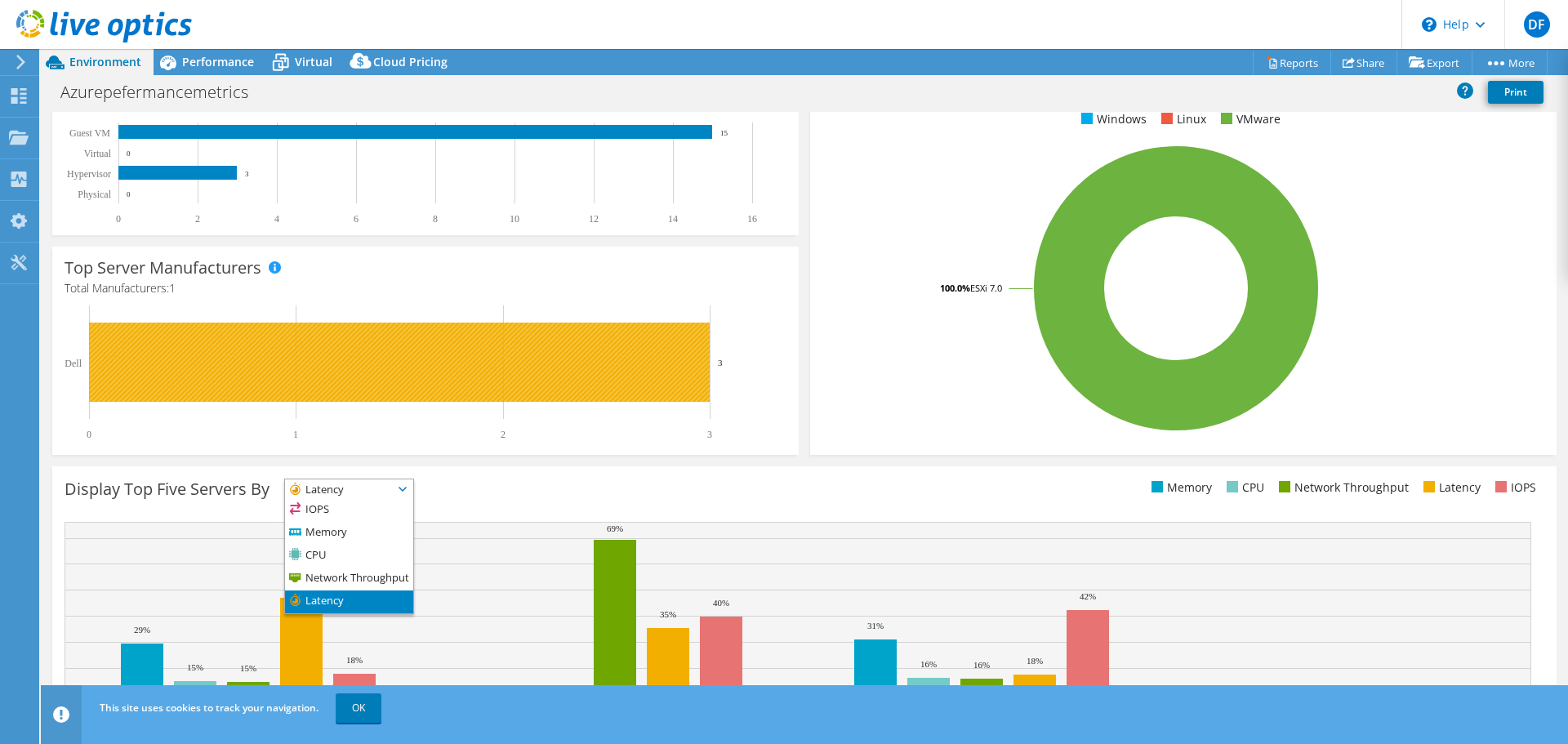
scroll to position [183, 0]
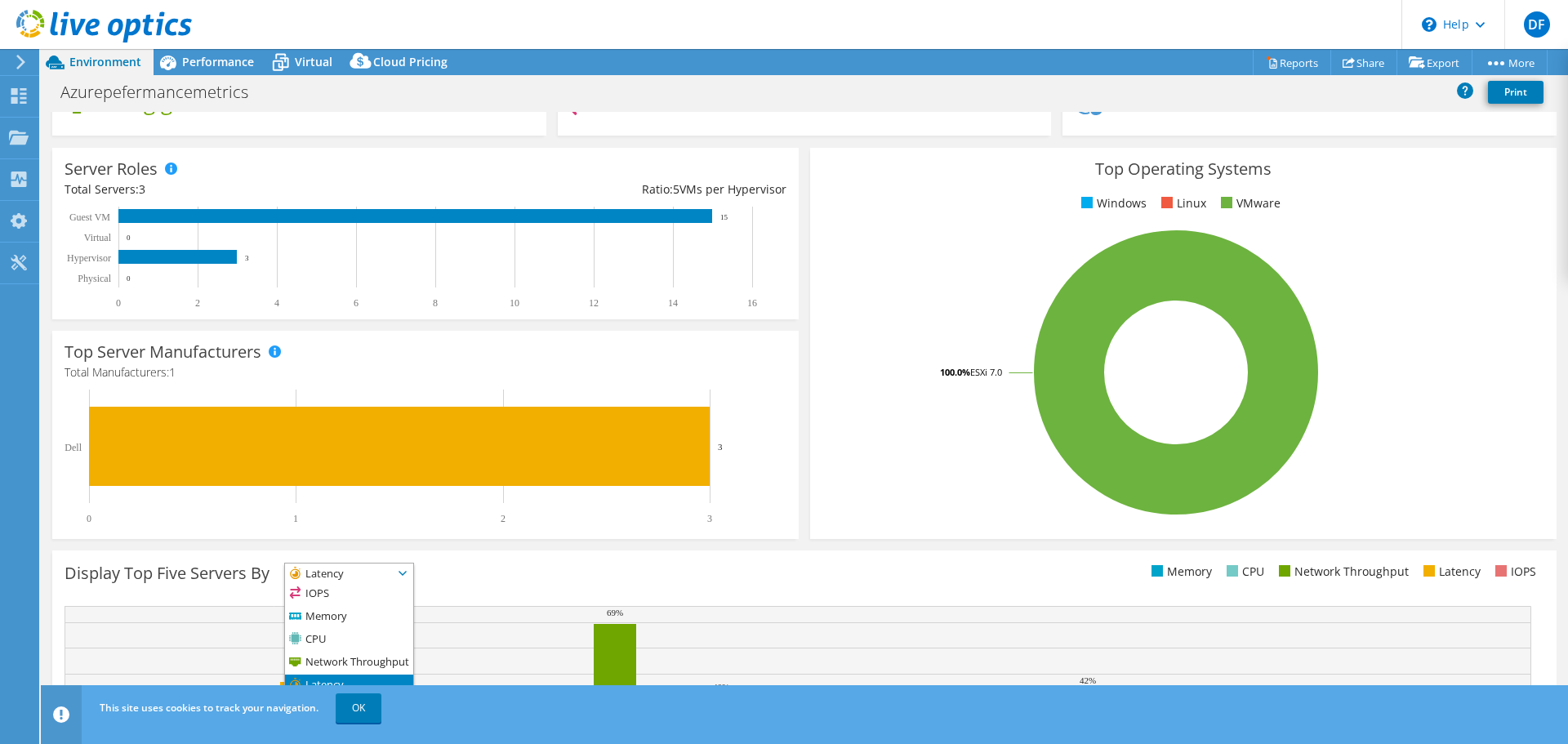
click at [186, 51] on div at bounding box center [95, 27] width 192 height 55
click at [213, 58] on span "Performance" at bounding box center [217, 62] width 72 height 16
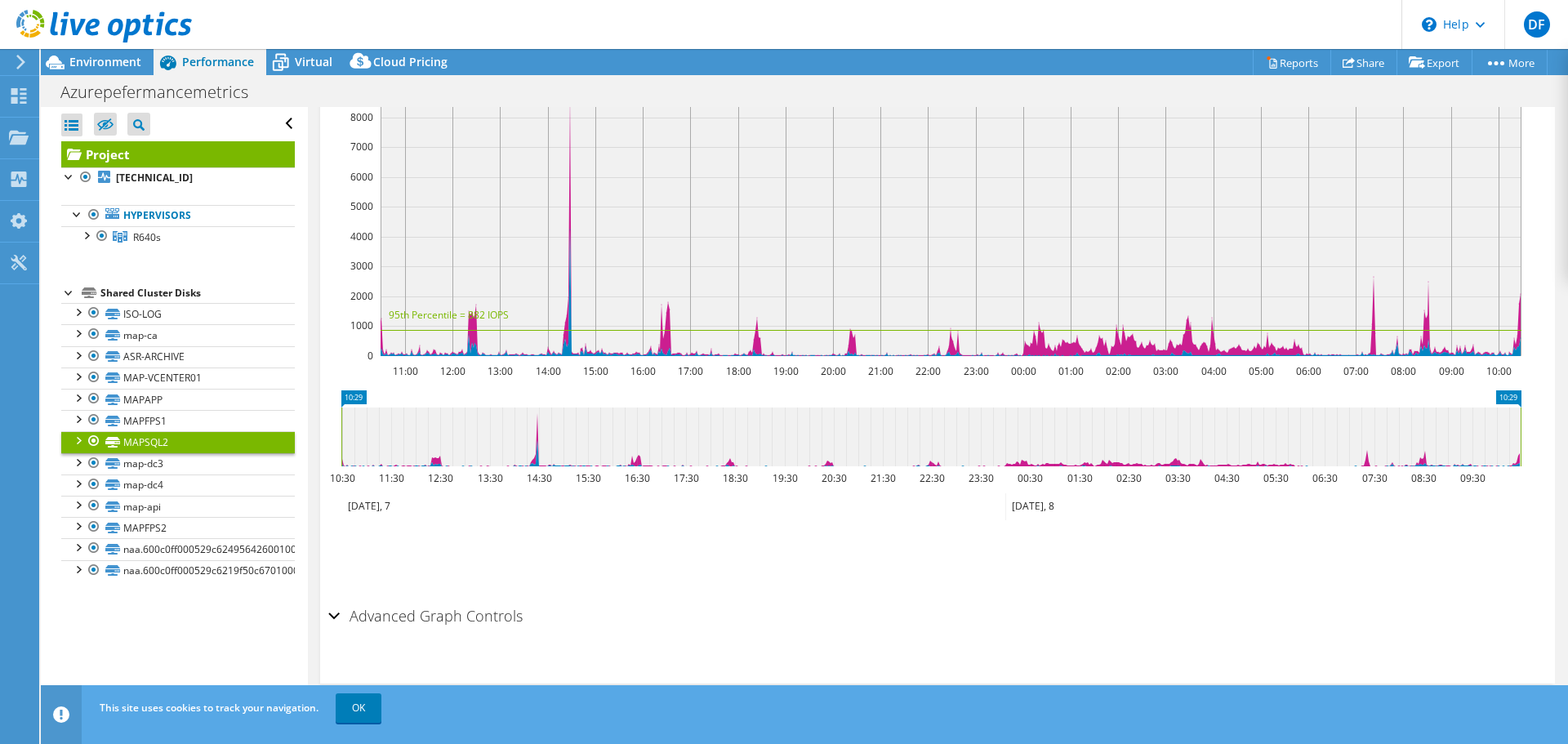
scroll to position [0, 0]
click at [76, 172] on div at bounding box center [69, 175] width 16 height 16
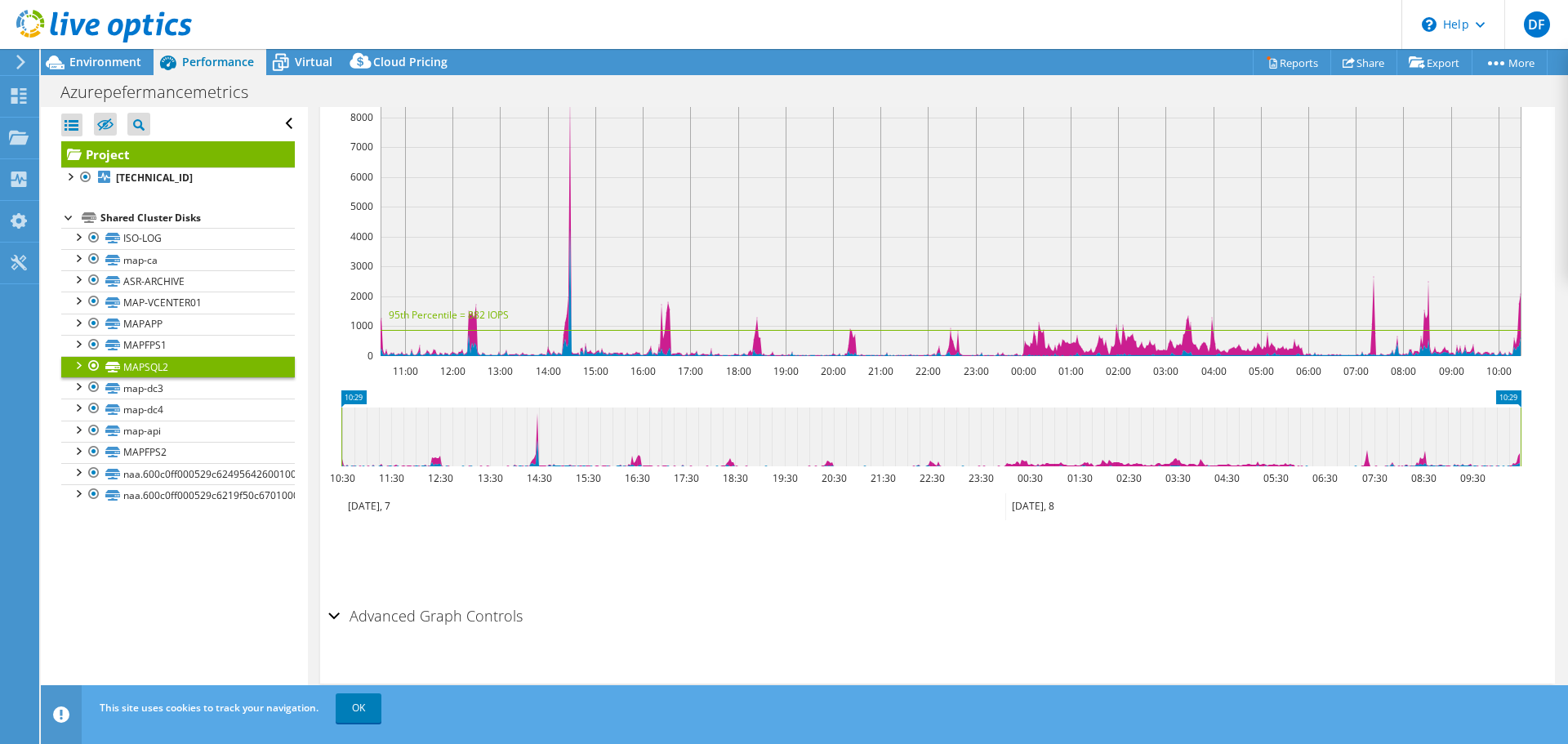
click at [68, 216] on div at bounding box center [69, 216] width 16 height 16
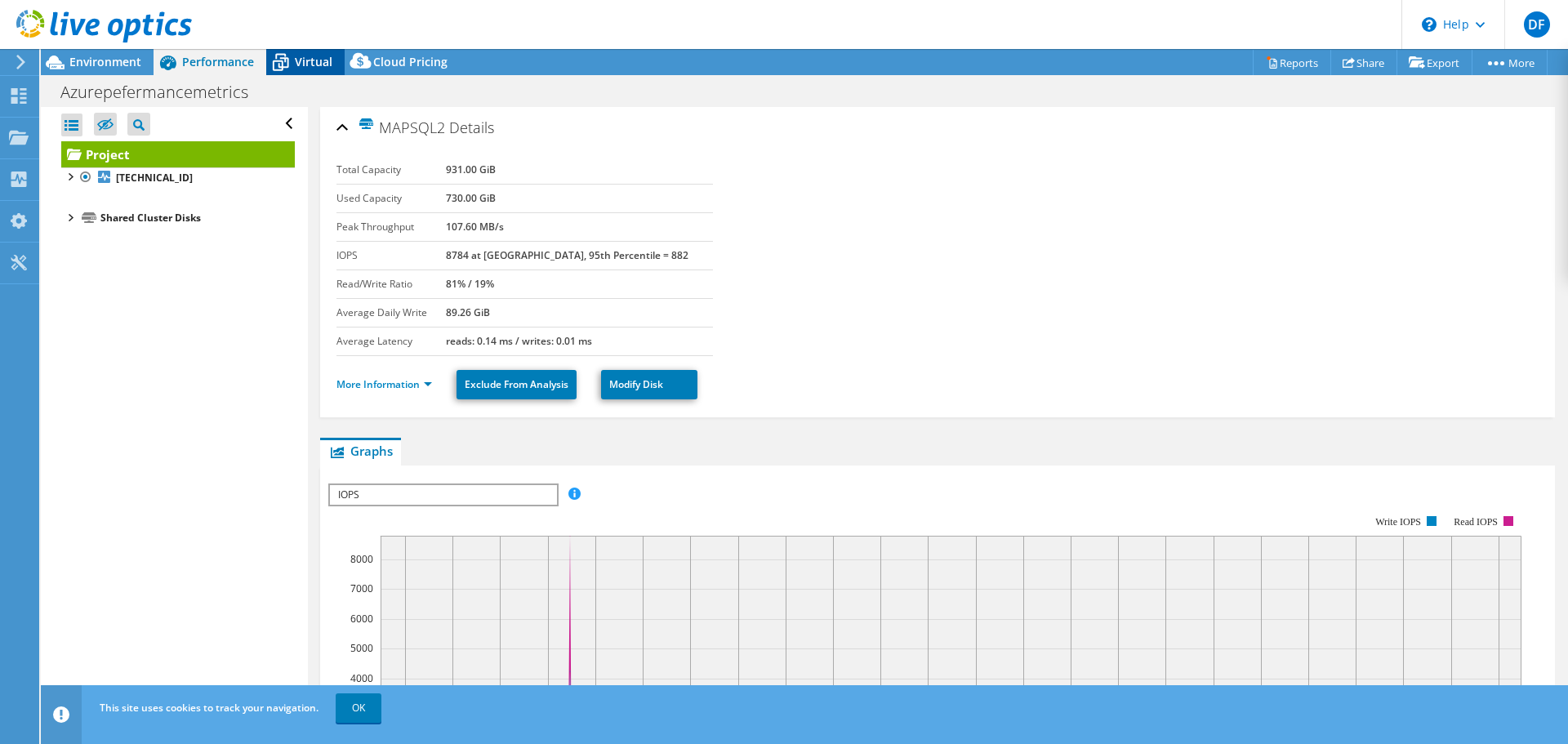
click at [306, 64] on span "Virtual" at bounding box center [313, 62] width 38 height 16
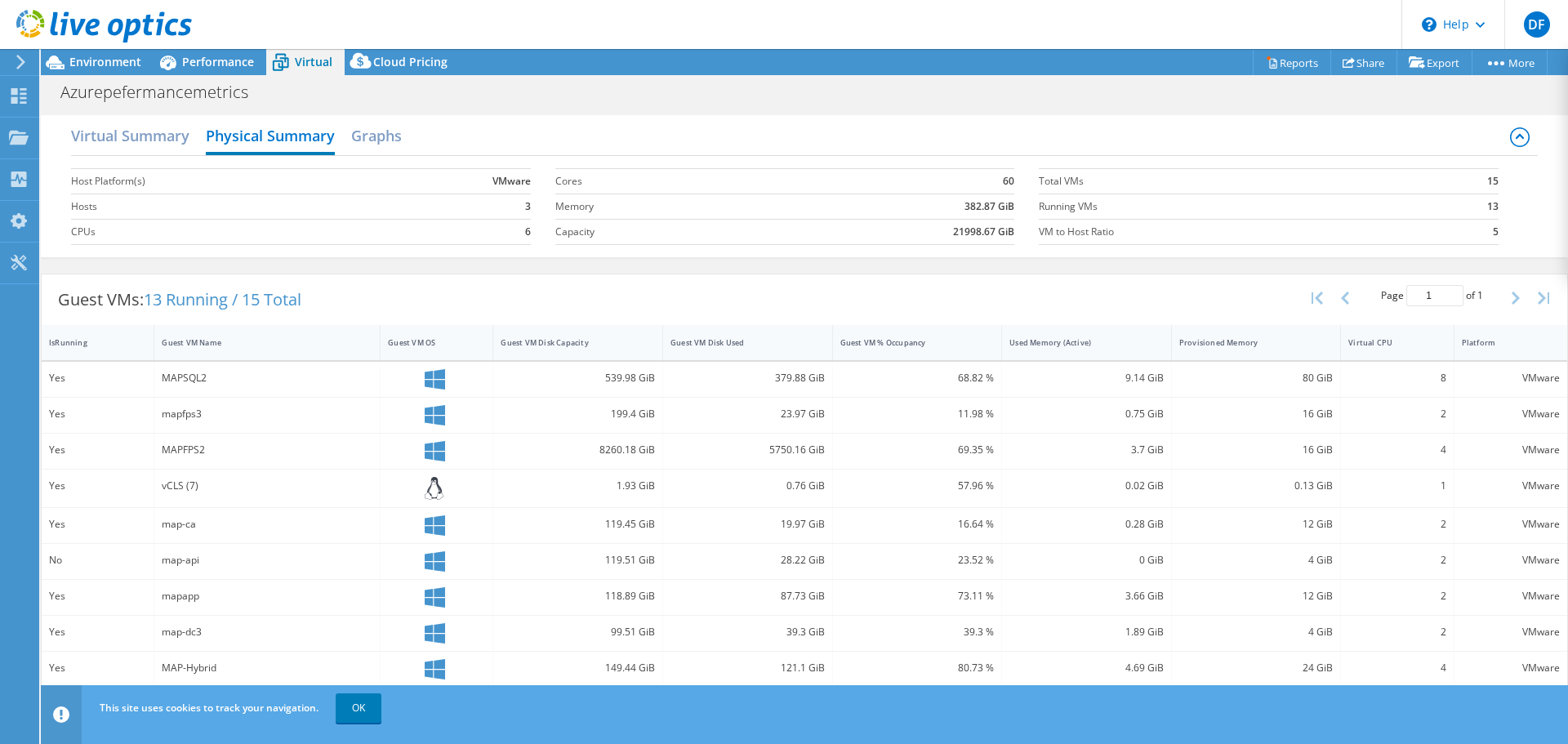
click at [169, 380] on div "MAPSQL2" at bounding box center [267, 379] width 211 height 18
drag, startPoint x: 169, startPoint y: 379, endPoint x: 779, endPoint y: 368, distance: 610.1
click at [791, 375] on div "Yes MAPSQL2 539.98 GiB 379.88 GiB 68.82 % 9.14 GiB 80 GiB 8 VMware" at bounding box center [805, 379] width 1525 height 35
click at [389, 121] on h2 "Graphs" at bounding box center [377, 137] width 51 height 36
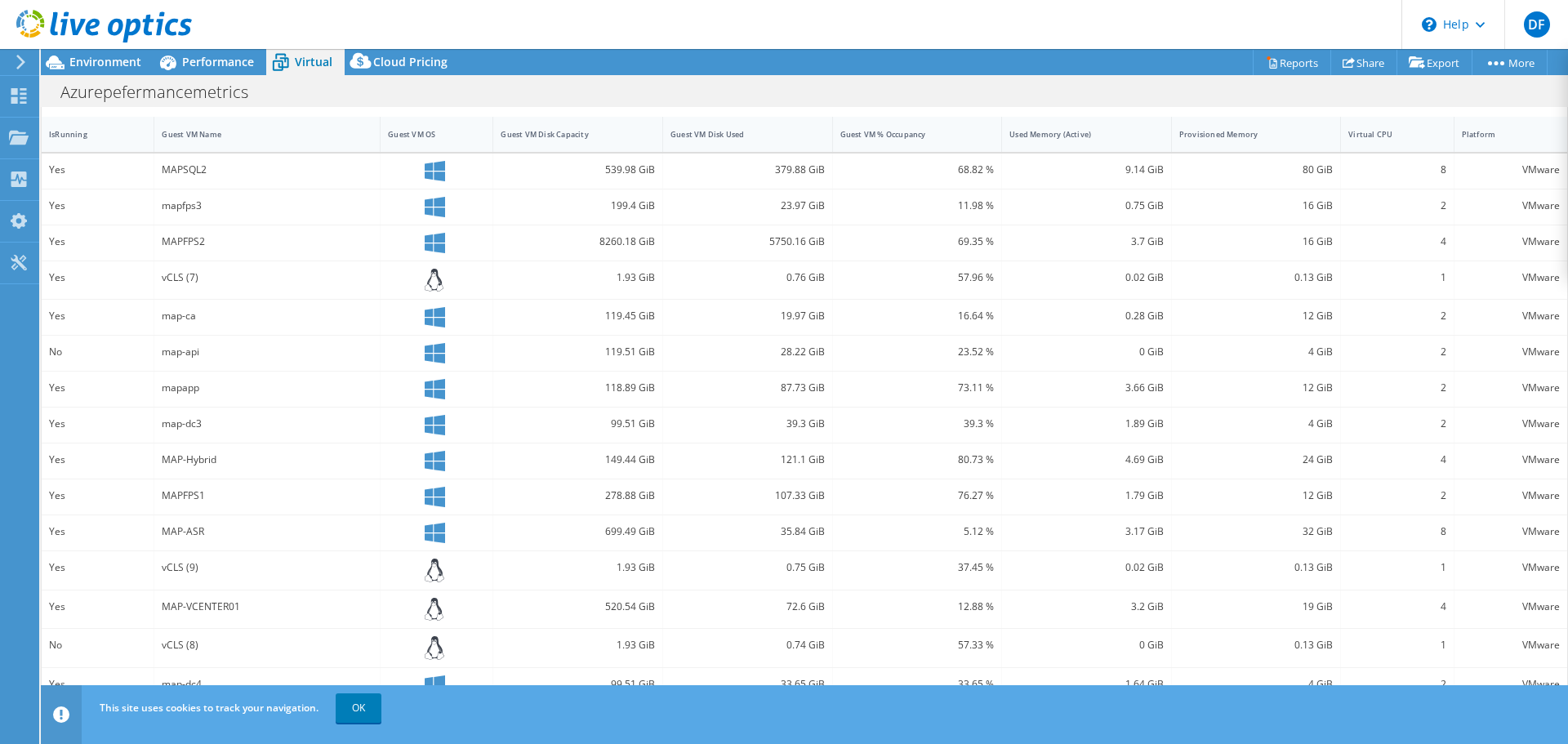
scroll to position [407, 0]
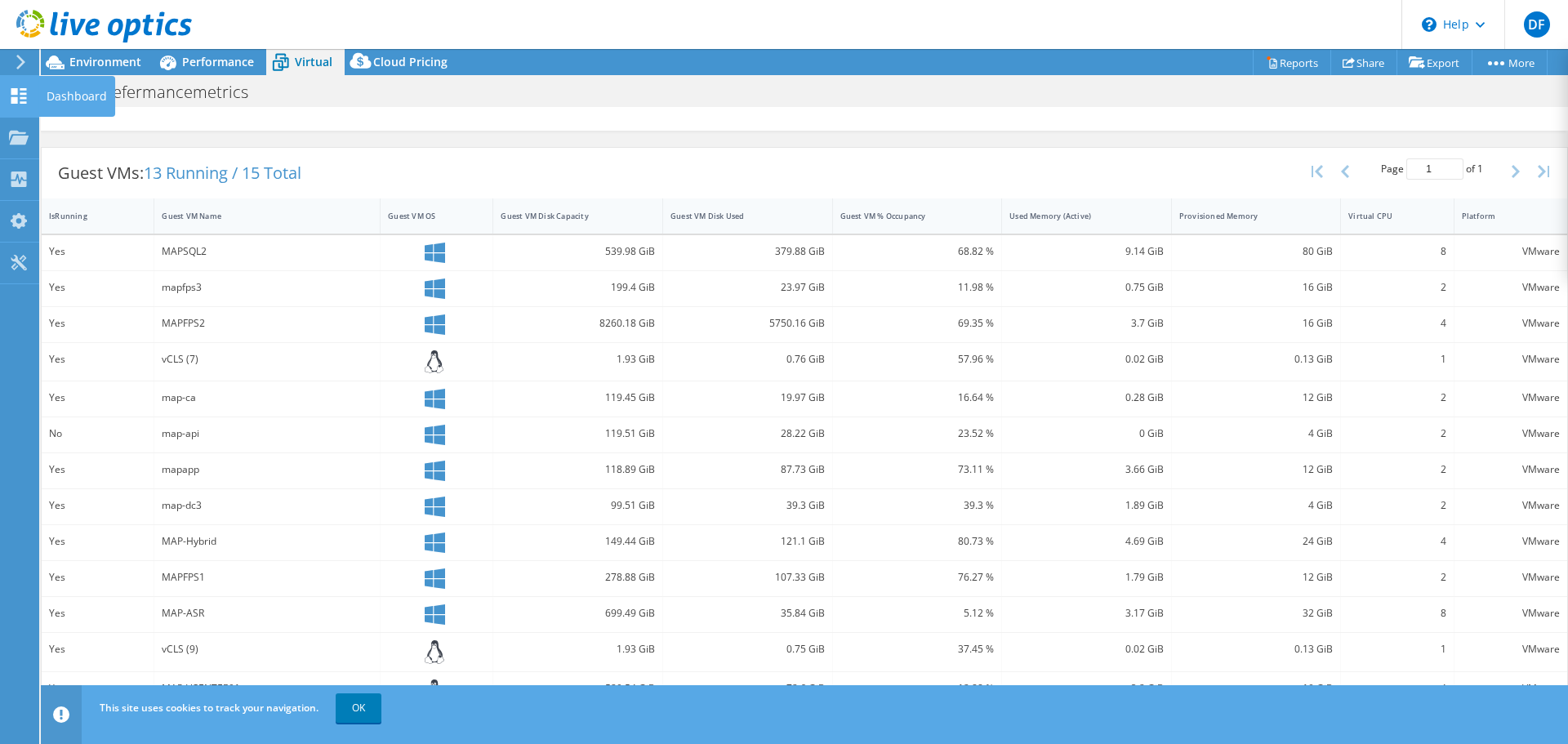
click at [10, 101] on icon at bounding box center [19, 95] width 20 height 16
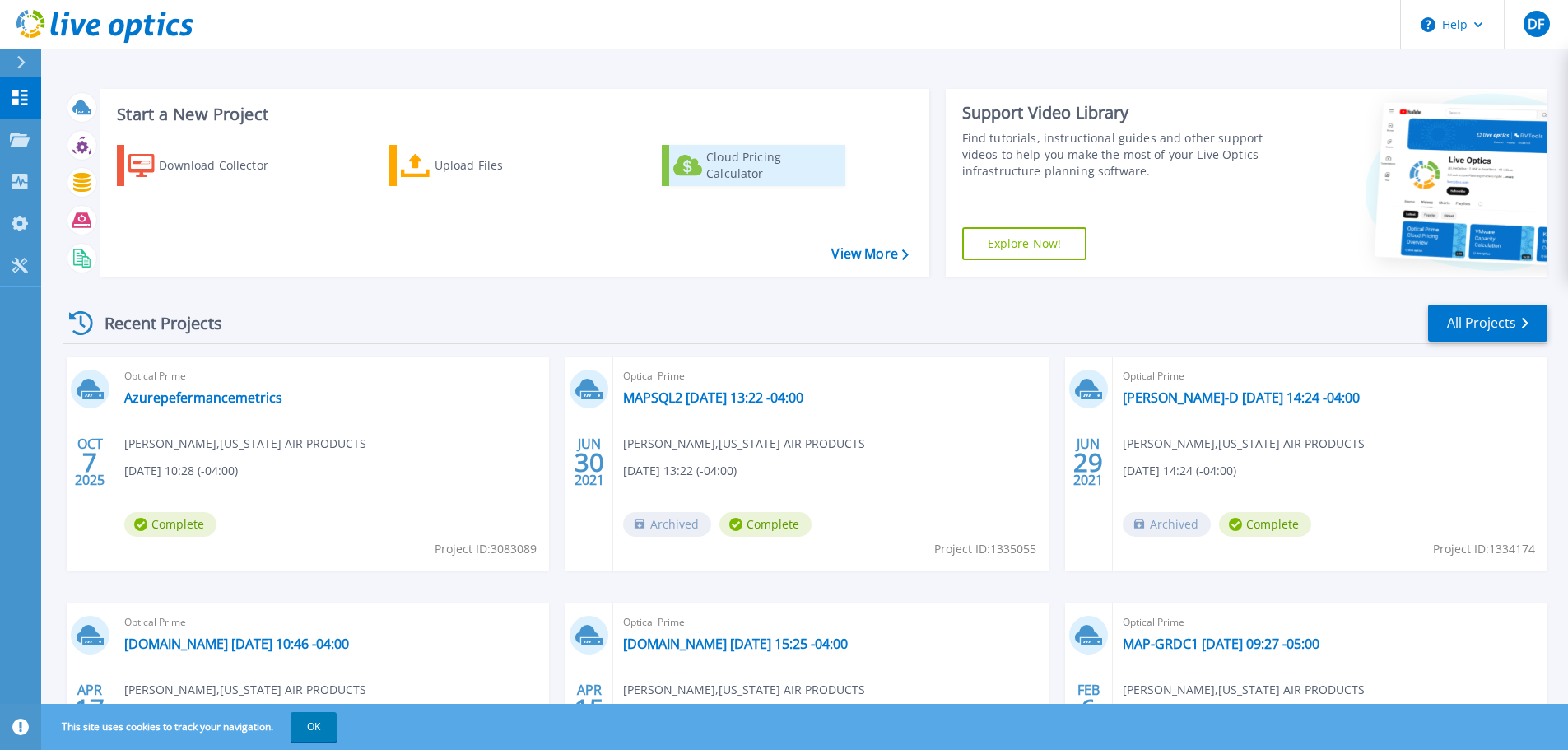
click at [789, 168] on div "Cloud Pricing Calculator" at bounding box center [772, 166] width 132 height 33
click at [712, 394] on link "MAPSQL2 [DATE] 13:22 -04:00" at bounding box center [712, 398] width 180 height 17
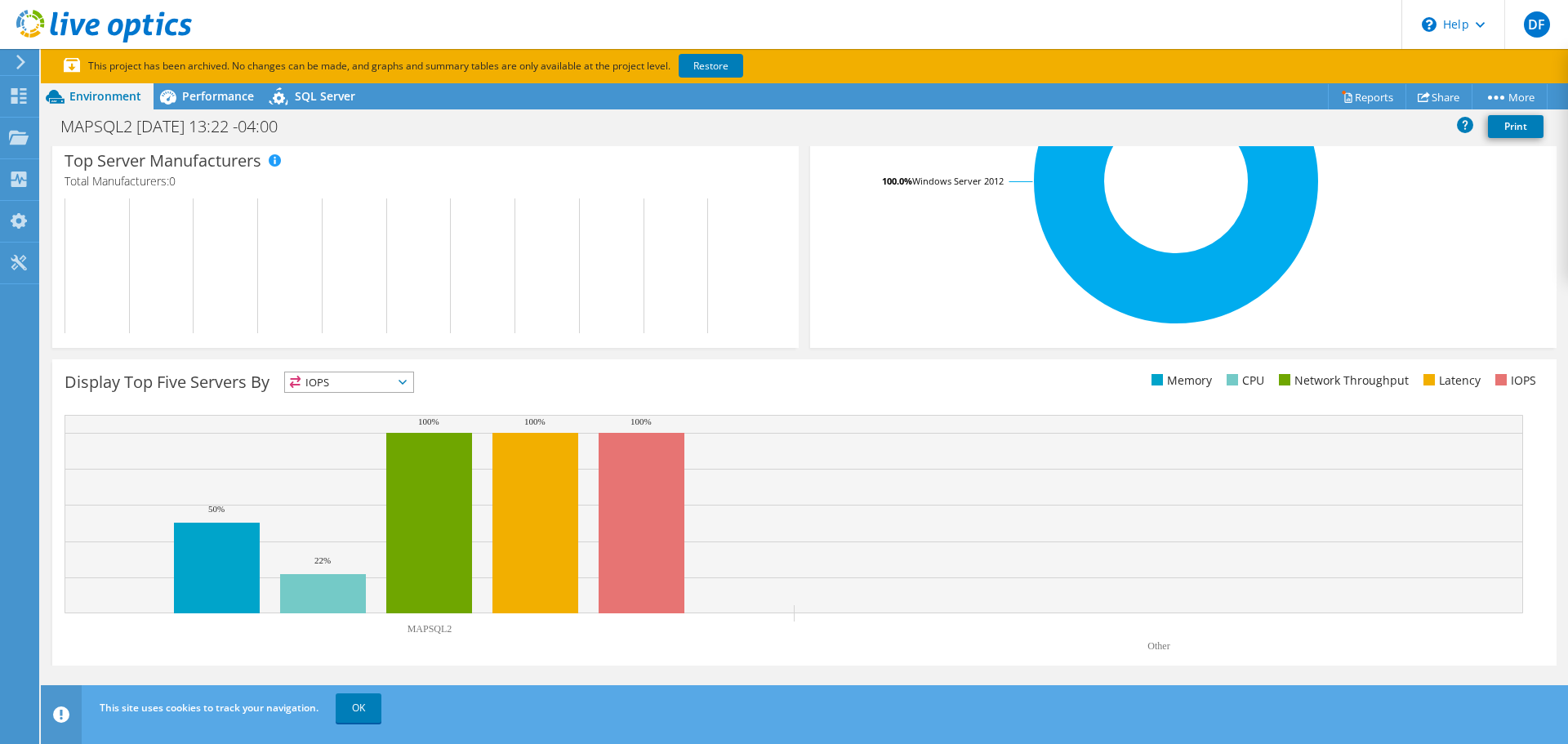
scroll to position [432, 0]
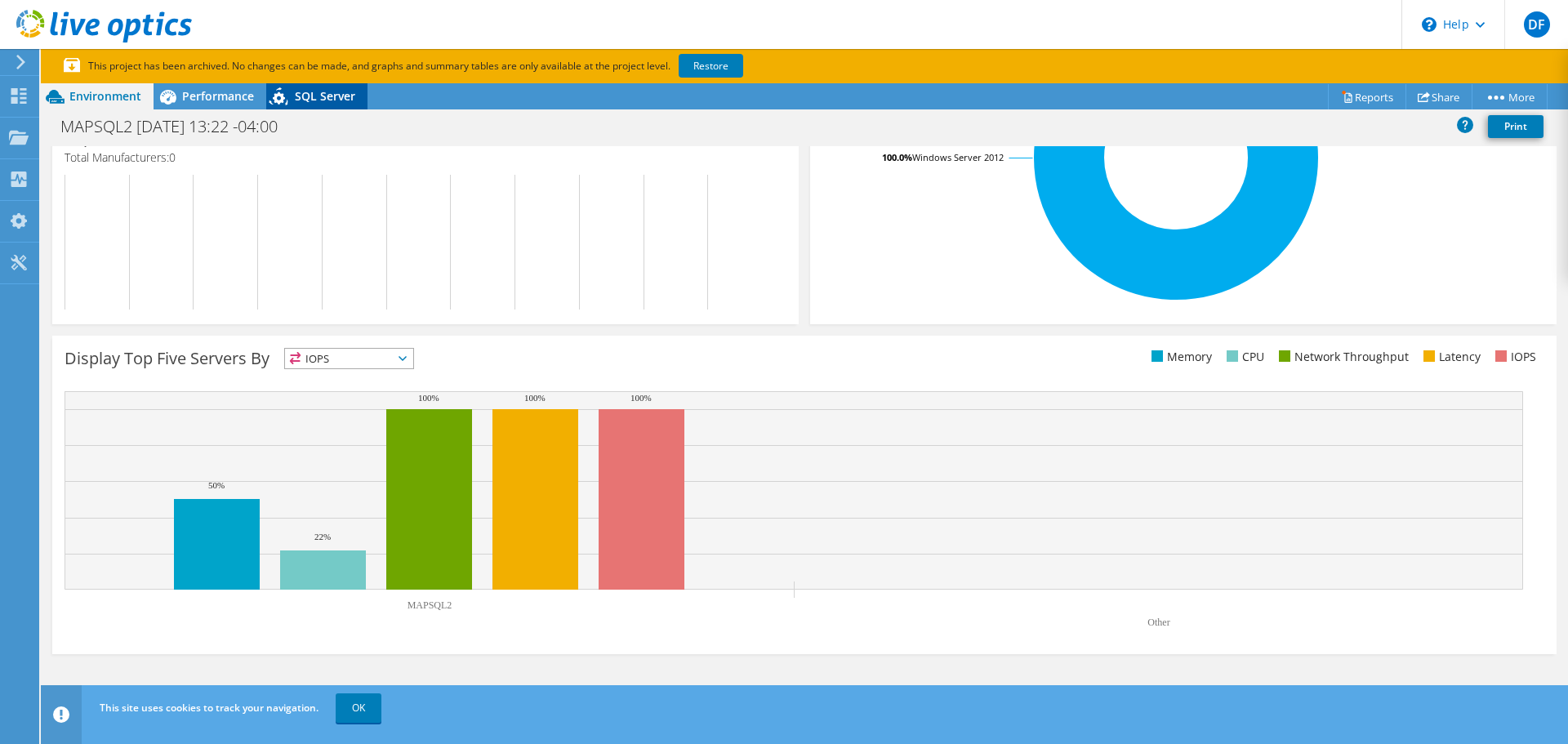
click at [313, 101] on span "SQL Server" at bounding box center [324, 95] width 60 height 16
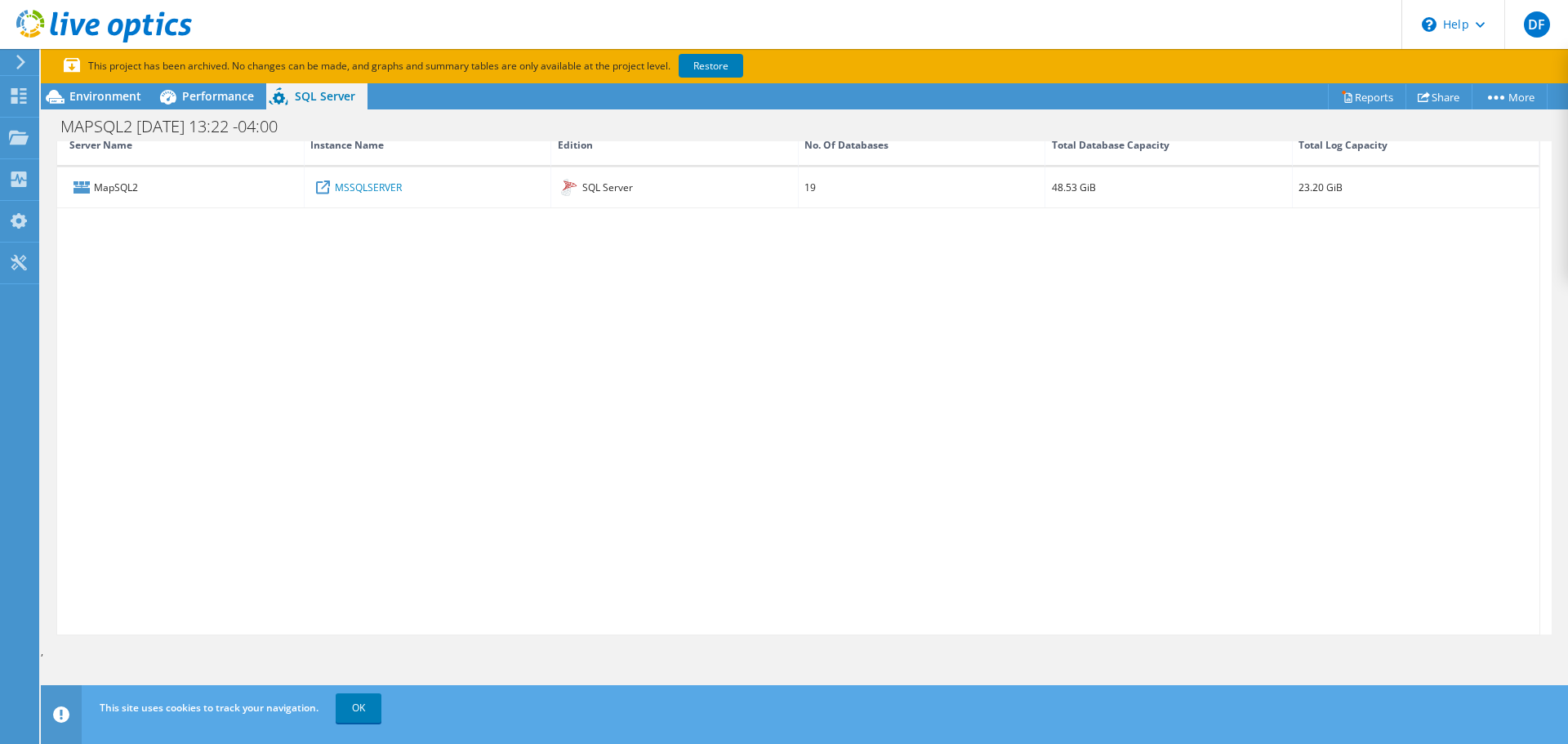
scroll to position [132, 0]
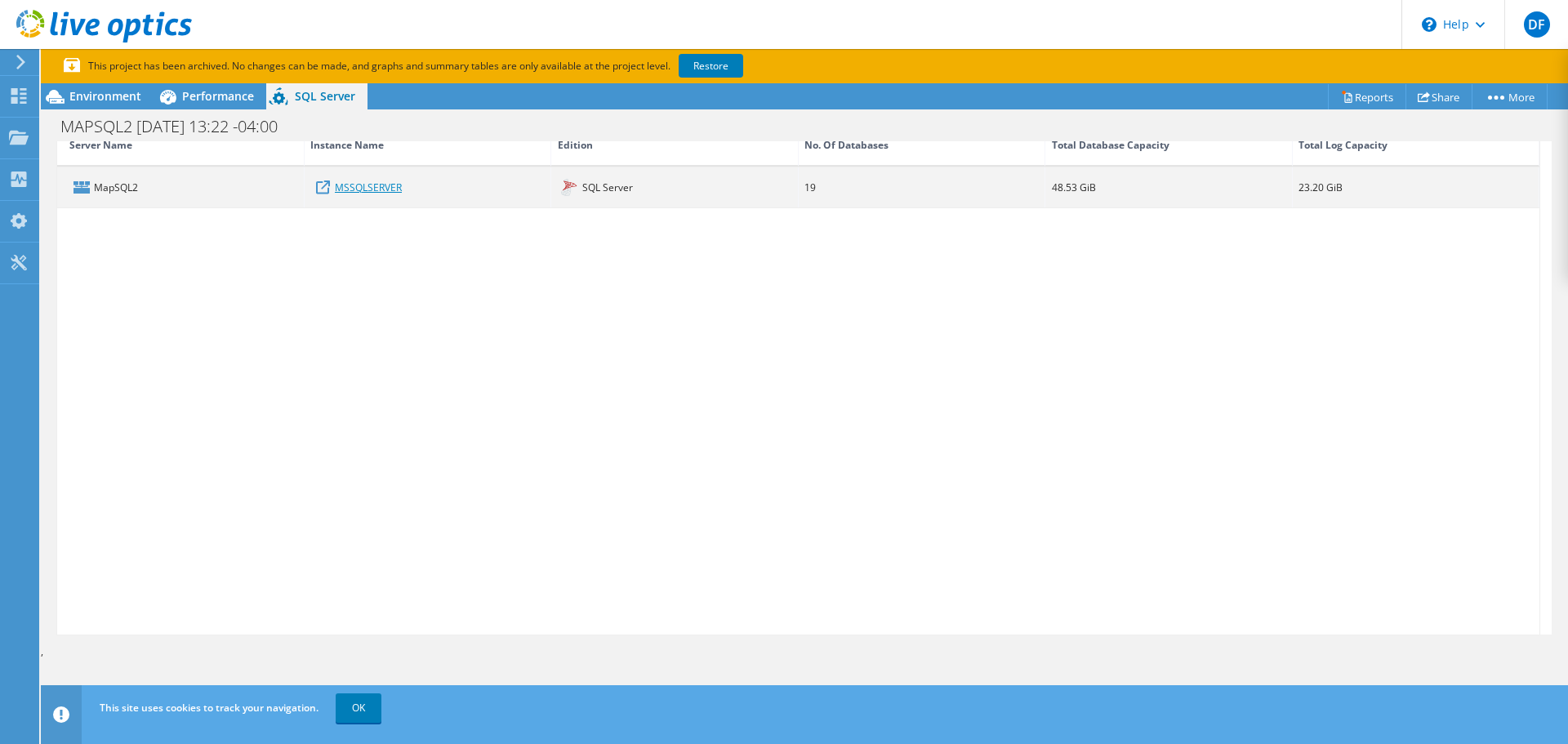
click at [343, 185] on link "MSSQLSERVER" at bounding box center [368, 187] width 67 height 18
click at [110, 186] on div "MapSQL2" at bounding box center [180, 187] width 248 height 40
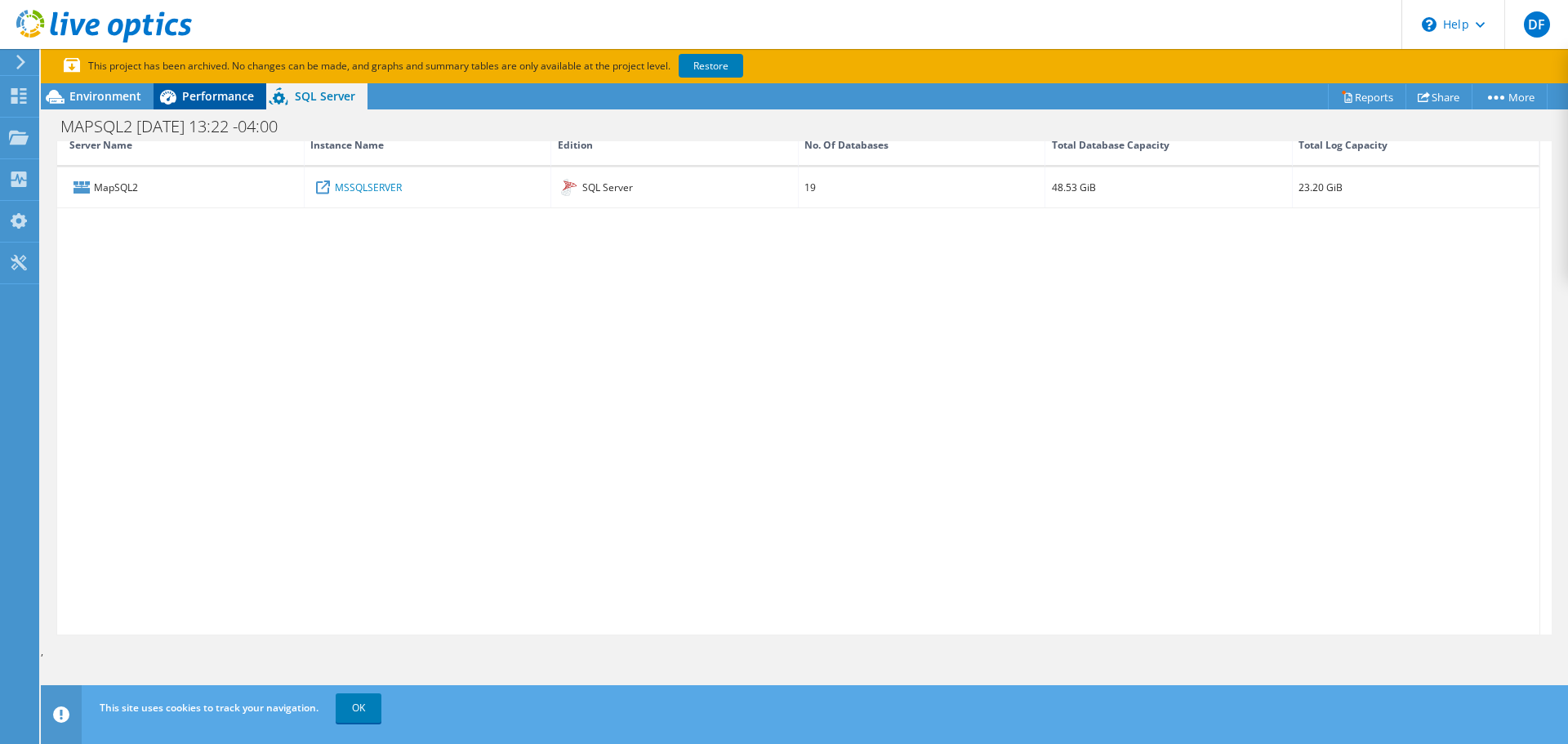
click at [223, 92] on span "Performance" at bounding box center [217, 95] width 72 height 16
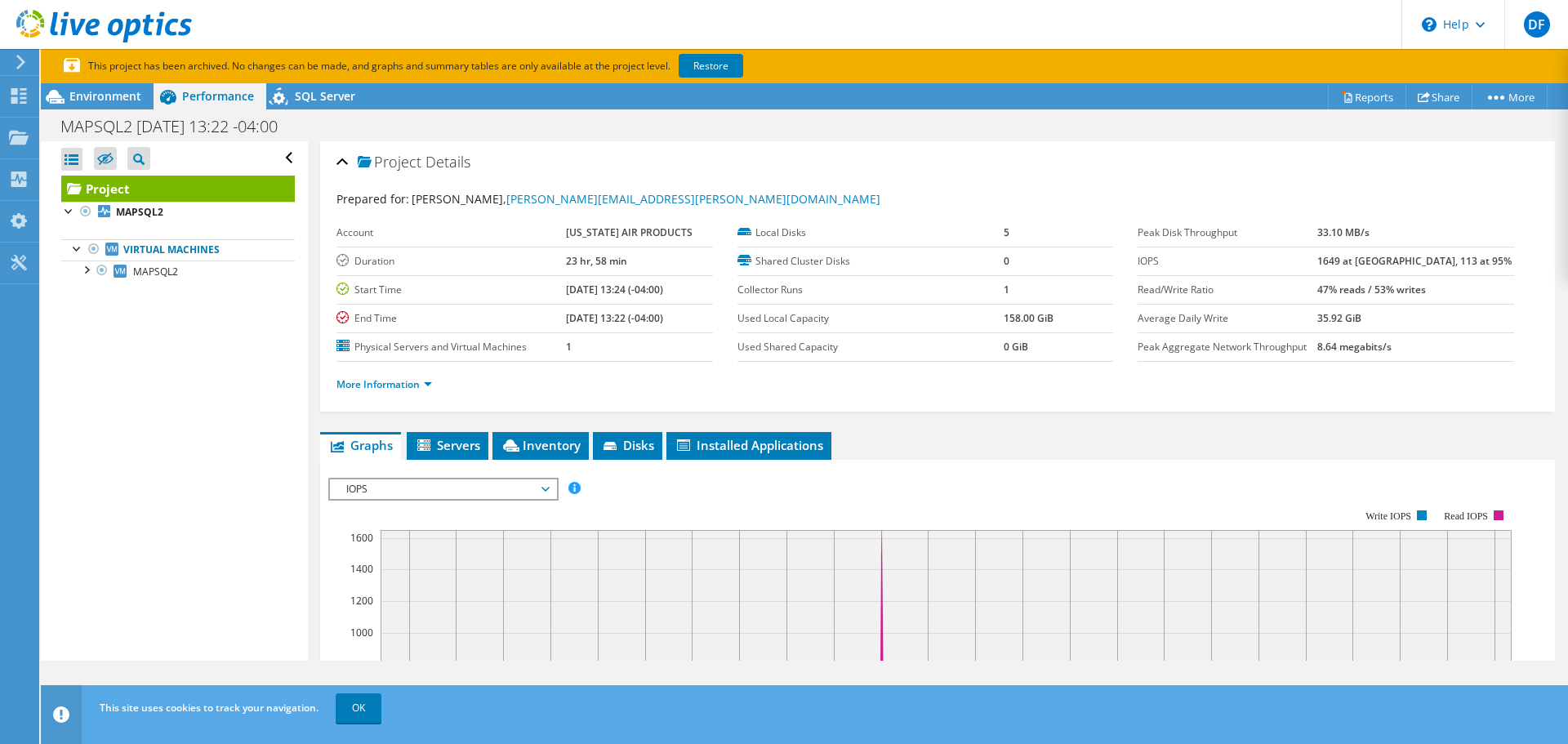
scroll to position [0, 0]
click at [1354, 100] on link "Reports" at bounding box center [1366, 96] width 78 height 26
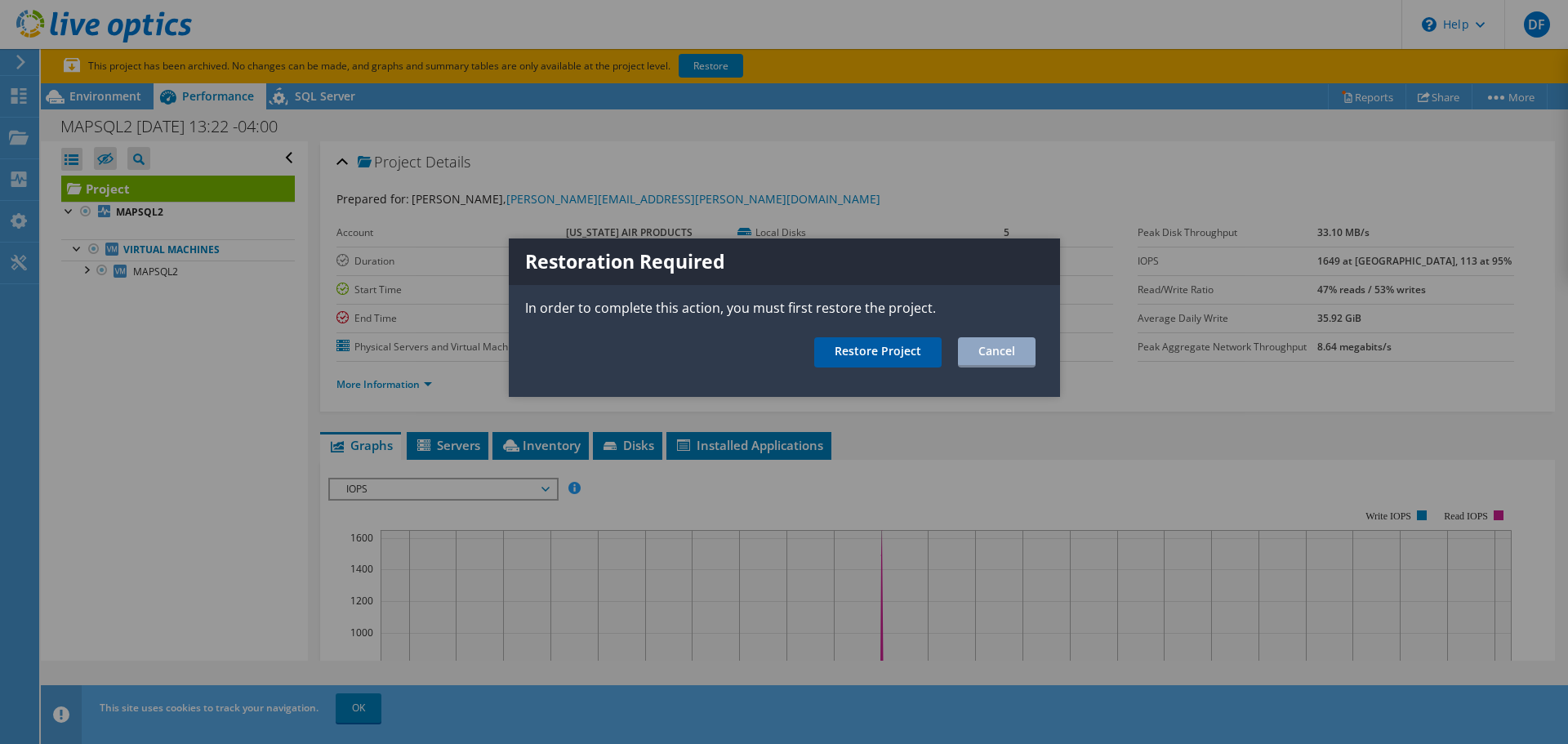
click at [891, 346] on link "Restore Project" at bounding box center [878, 352] width 128 height 30
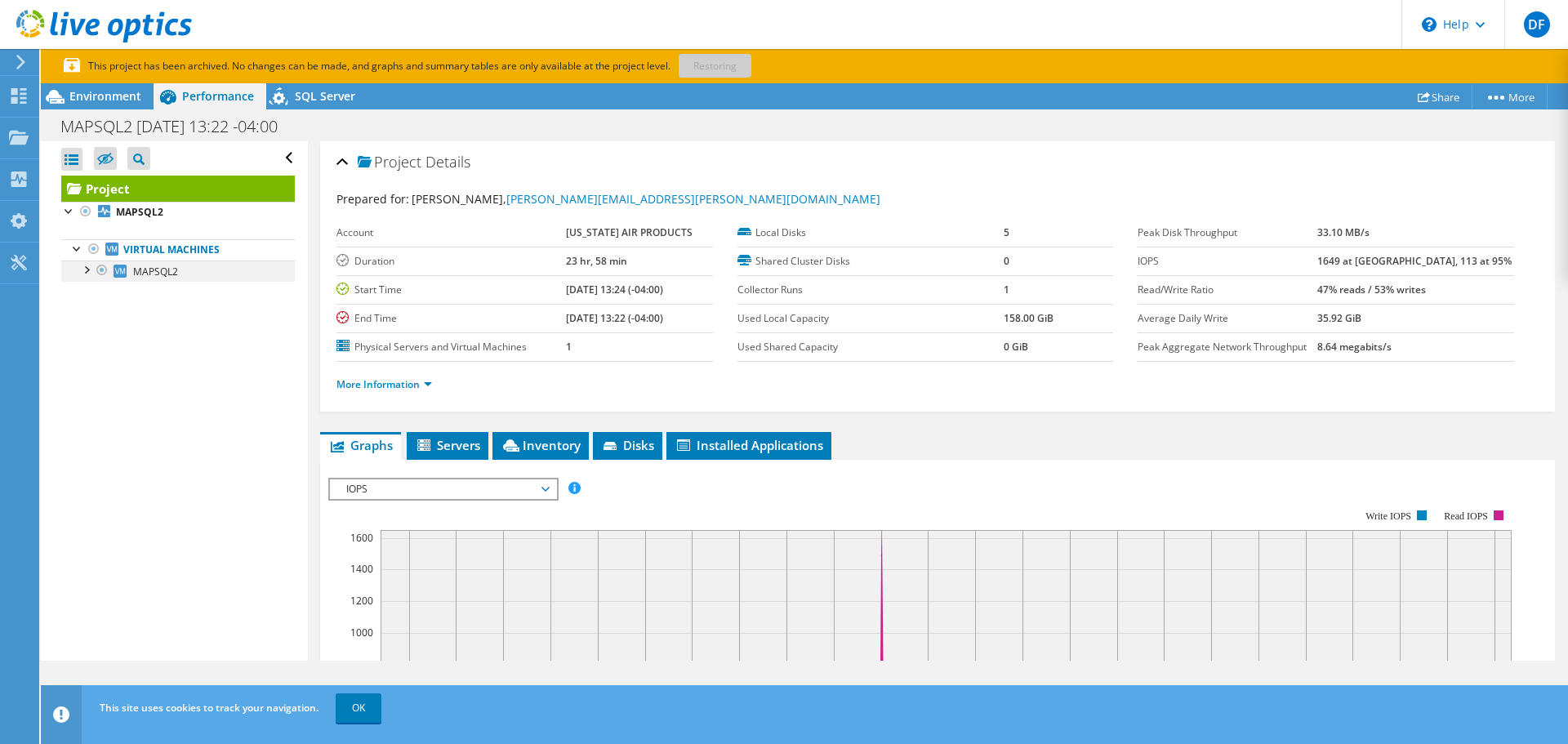
click at [85, 273] on div at bounding box center [86, 269] width 16 height 16
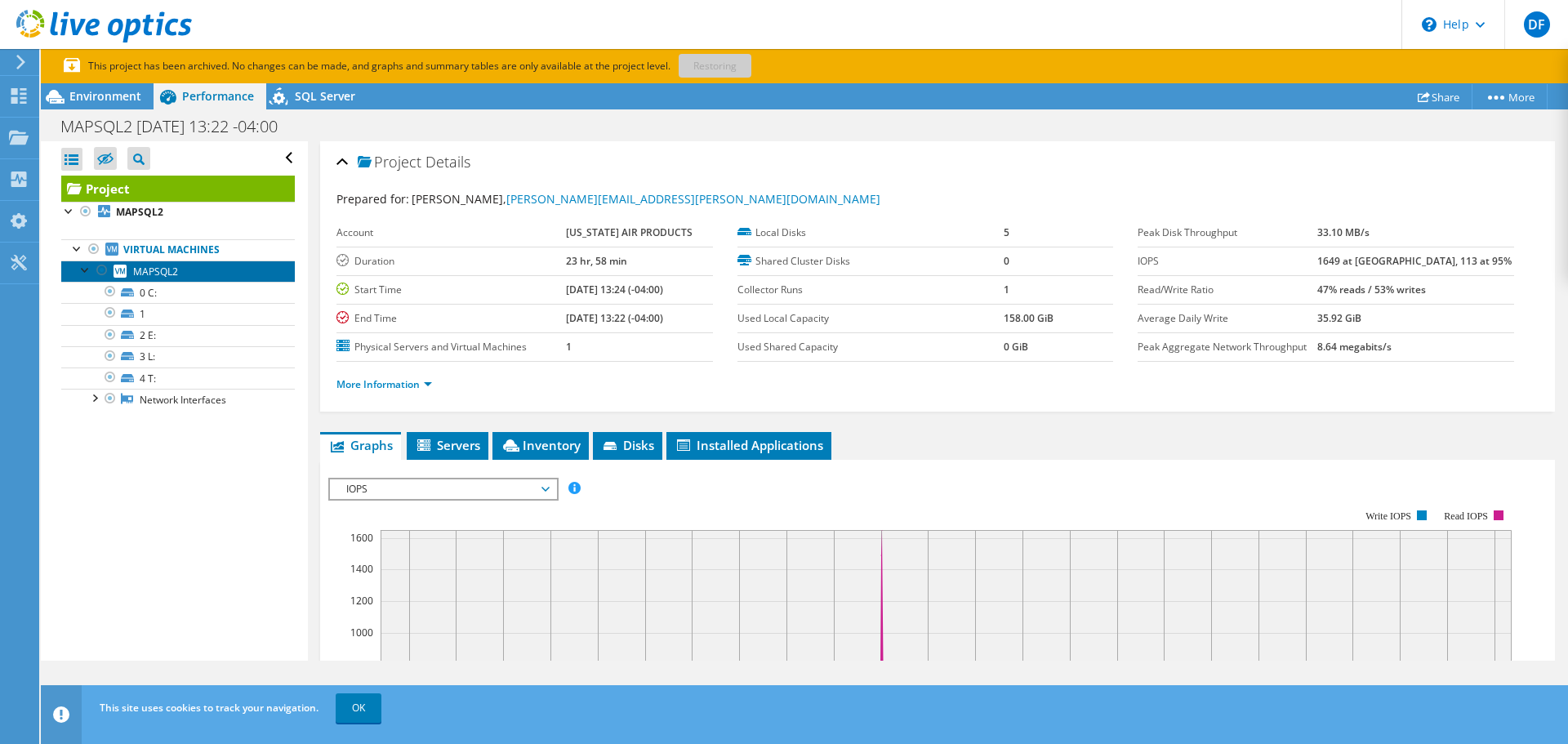
click at [147, 275] on span "MAPSQL2" at bounding box center [155, 272] width 45 height 14
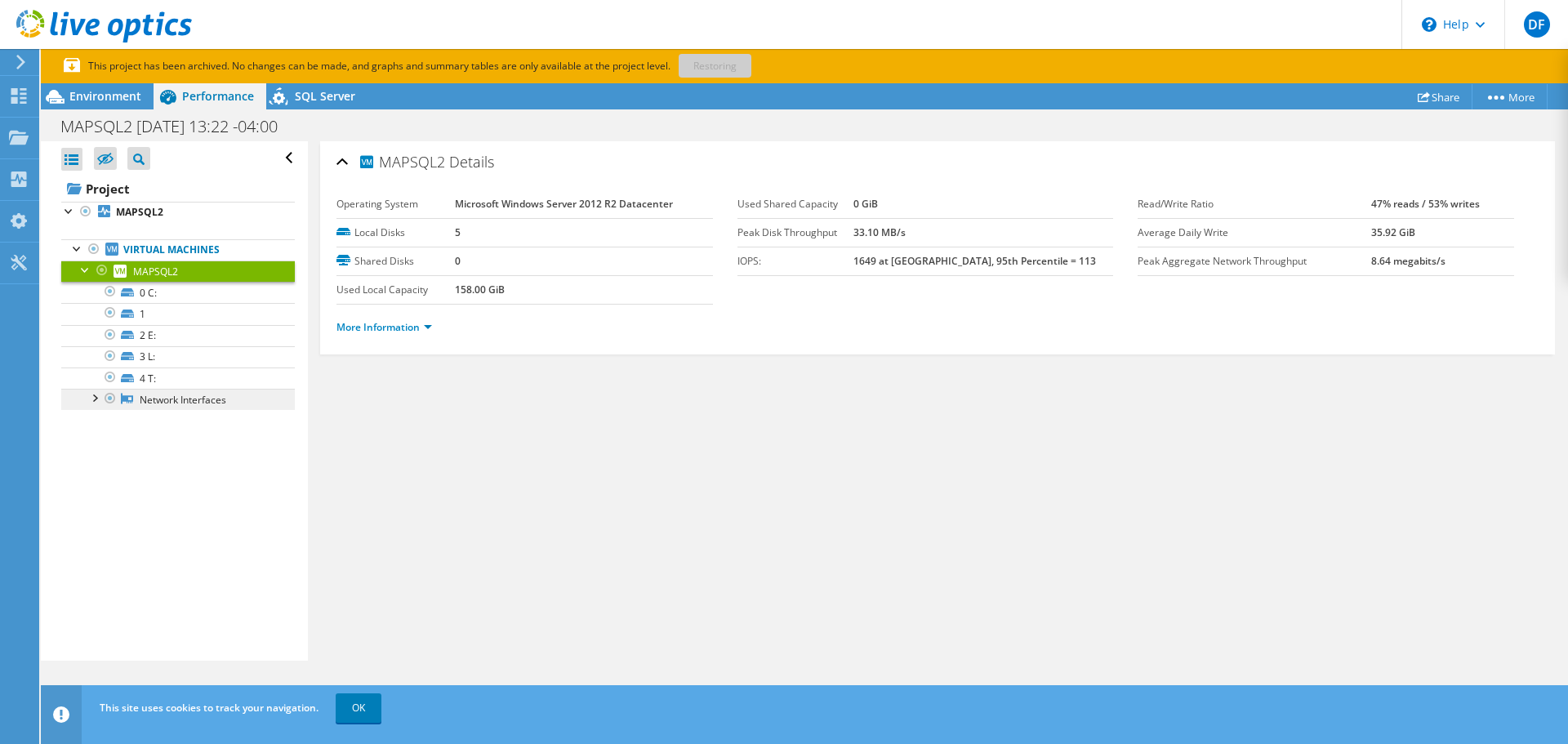
click at [172, 404] on link "Network Interfaces" at bounding box center [178, 399] width 234 height 21
click at [111, 91] on span "Environment" at bounding box center [104, 95] width 72 height 16
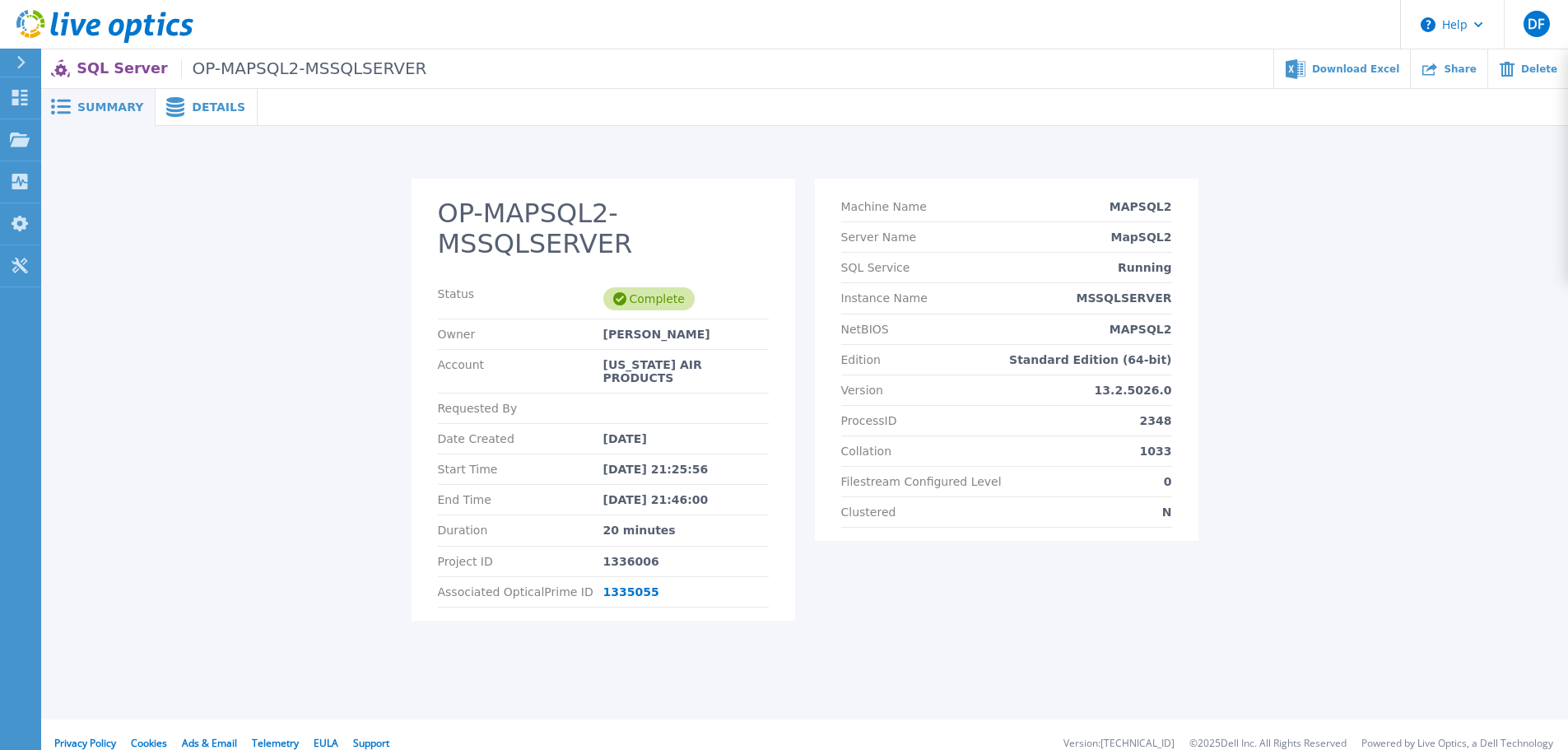
click at [1459, 476] on div "OP-MAPSQL2-MSSQLSERVER Status Complete Owner Donna Fluegel Account MICHIGAN AIR…" at bounding box center [804, 409] width 1496 height 462
click at [87, 98] on div "Summary" at bounding box center [99, 107] width 114 height 37
click at [2, 146] on link "Projects Projects" at bounding box center [21, 140] width 41 height 42
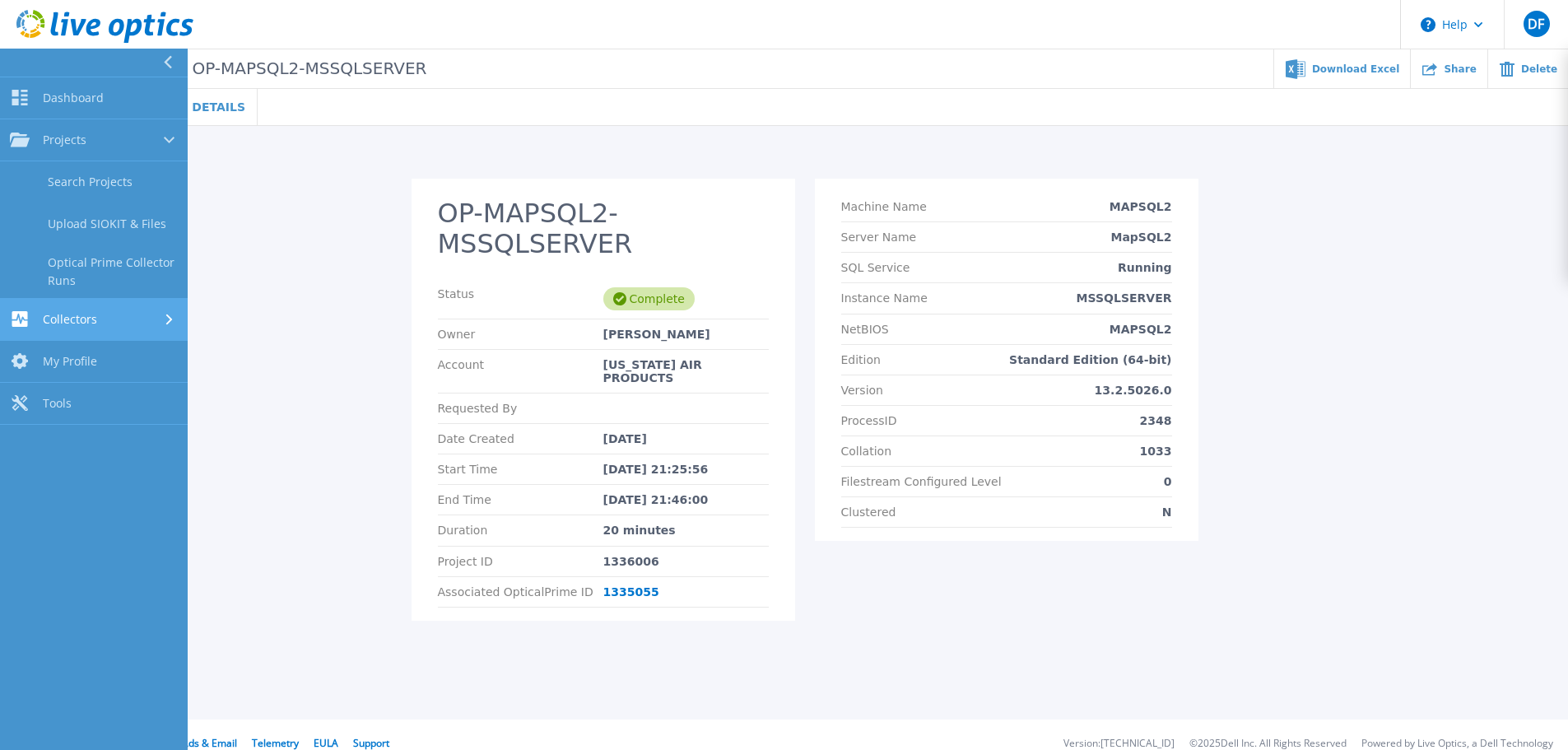
click at [80, 324] on span "Collectors" at bounding box center [70, 319] width 55 height 15
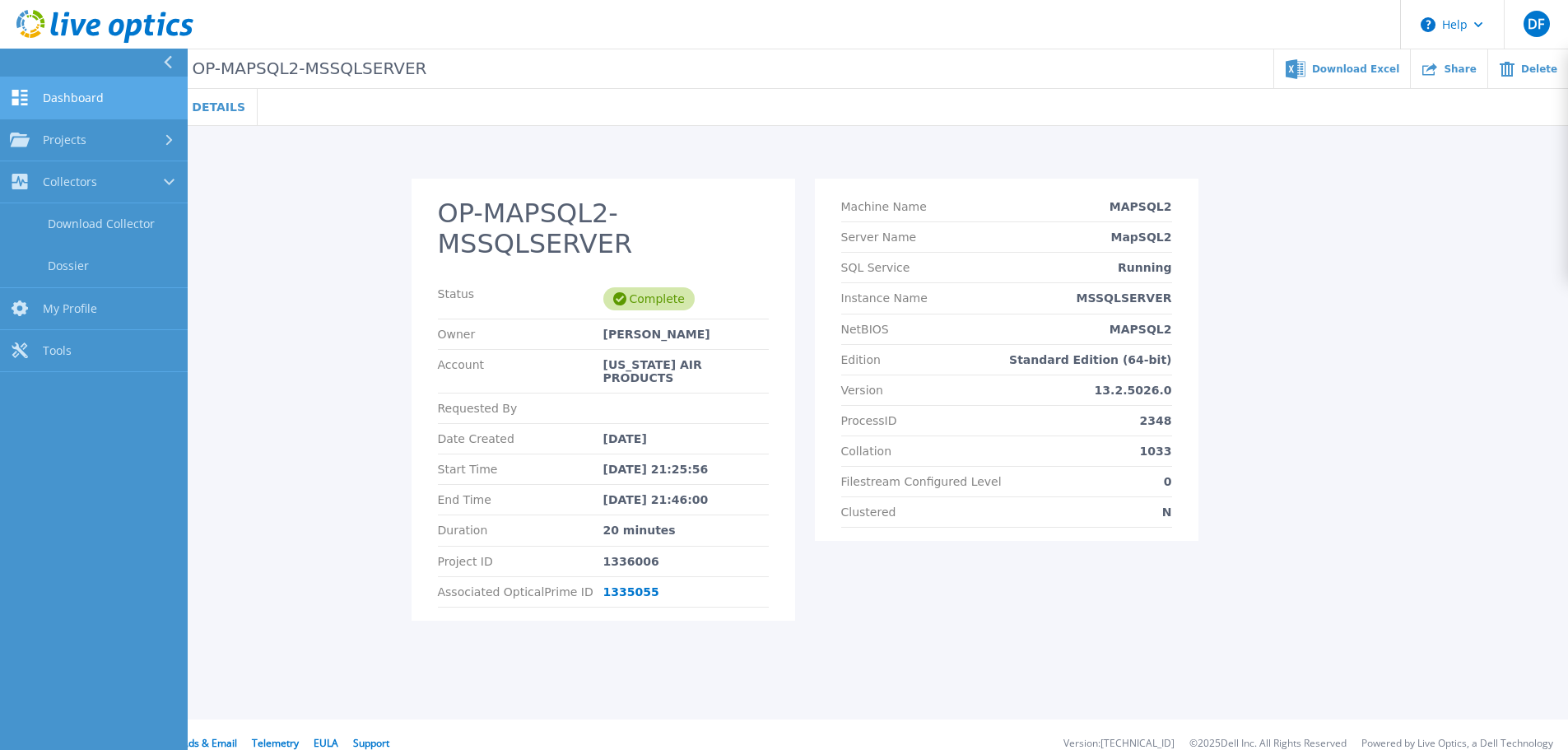
click at [36, 97] on link "Dashboard Dashboard" at bounding box center [94, 98] width 187 height 42
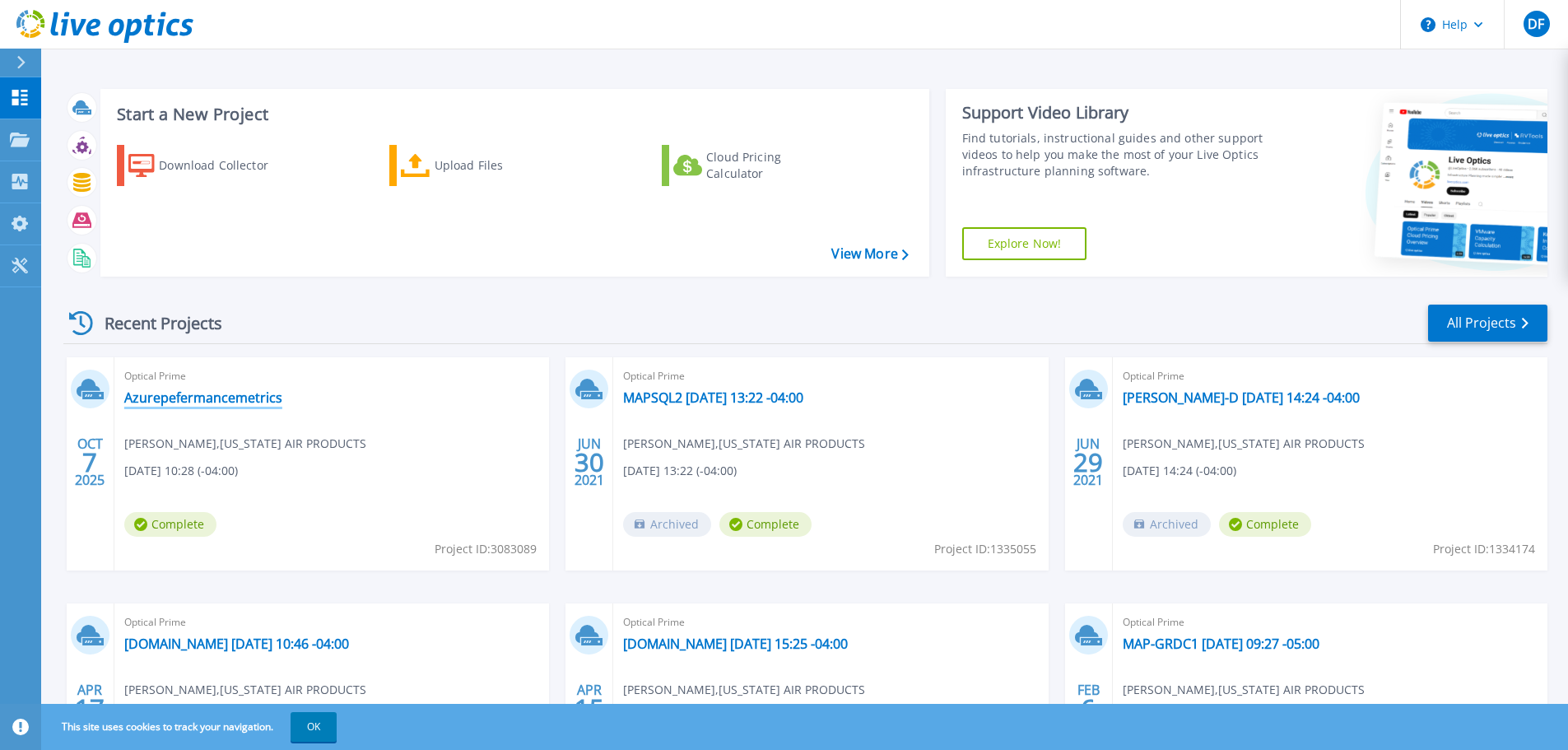
click at [176, 394] on link "Azurepefermancemetrics" at bounding box center [203, 398] width 158 height 17
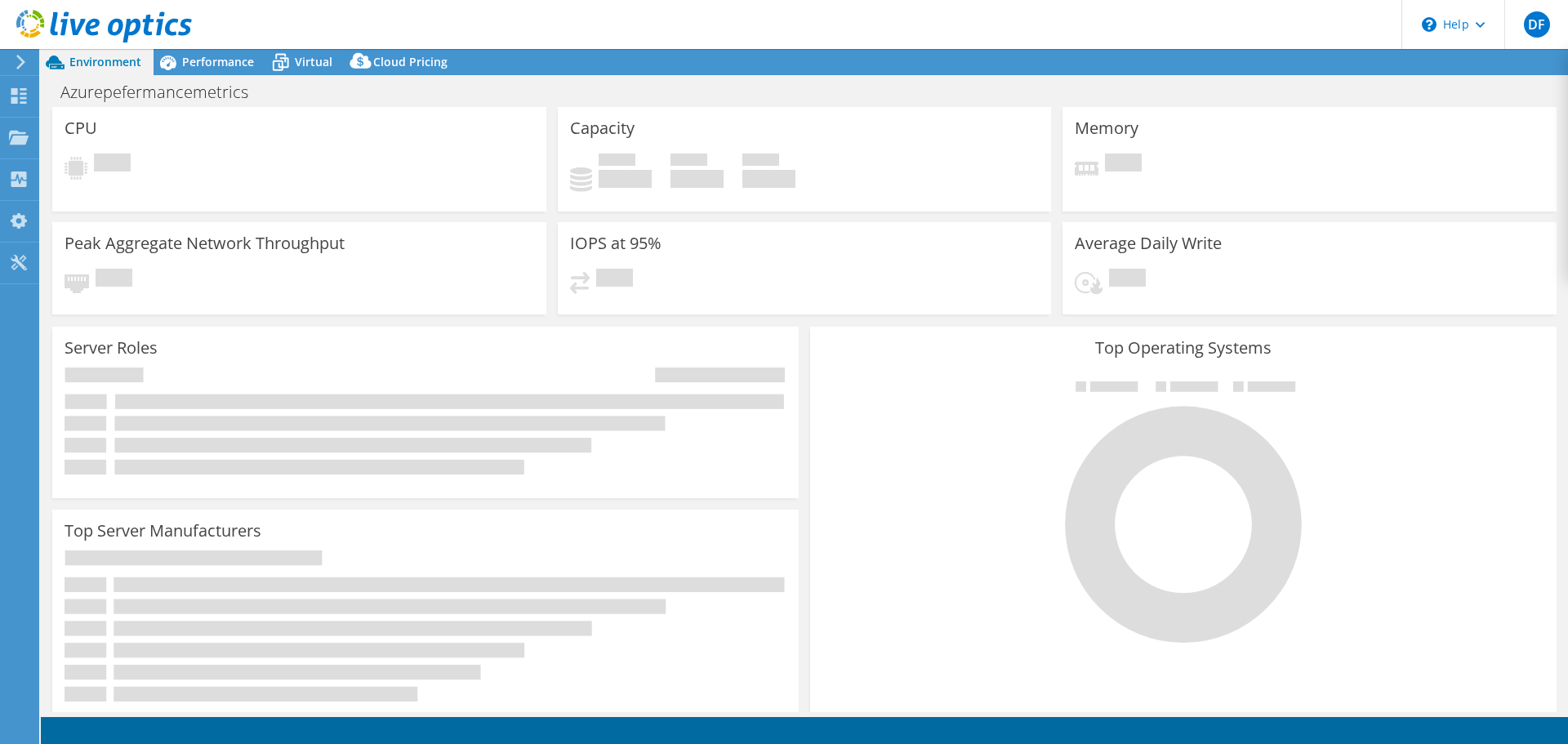
select select "USEast"
select select "USD"
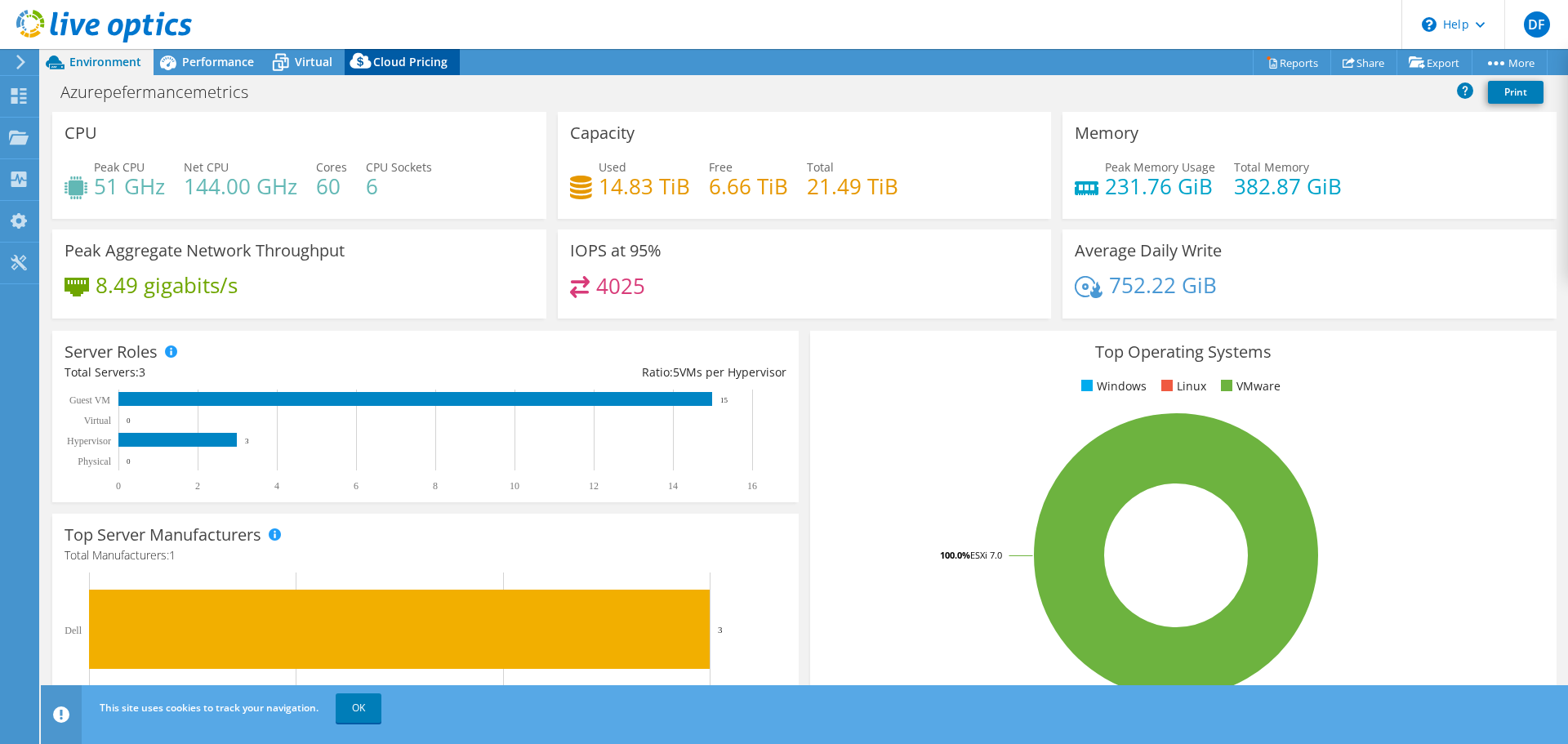
click at [418, 63] on span "Cloud Pricing" at bounding box center [411, 62] width 74 height 16
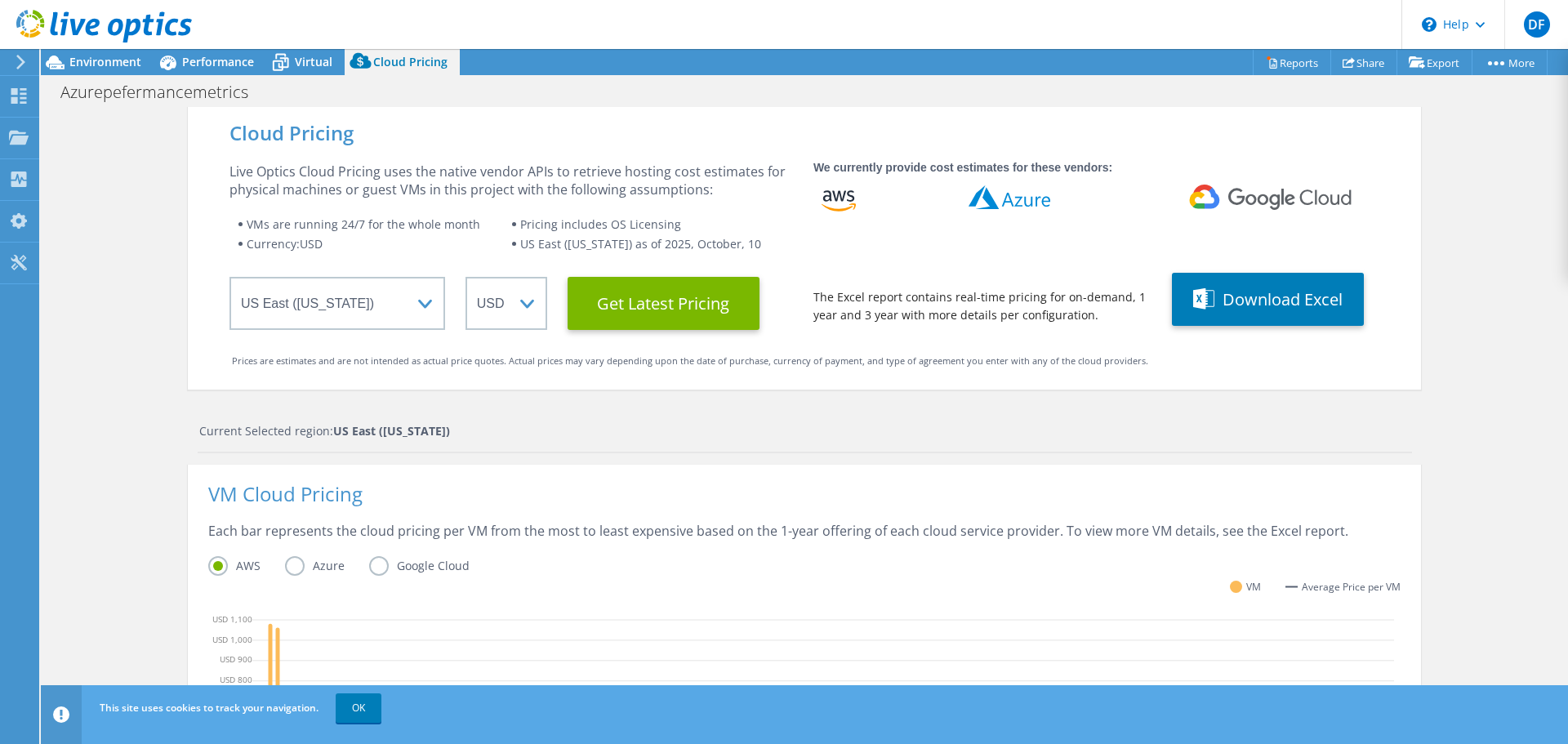
scroll to position [449, 0]
click at [299, 563] on label "Azure" at bounding box center [327, 566] width 84 height 20
click at [0, 0] on input "Azure" at bounding box center [0, 0] width 0 height 0
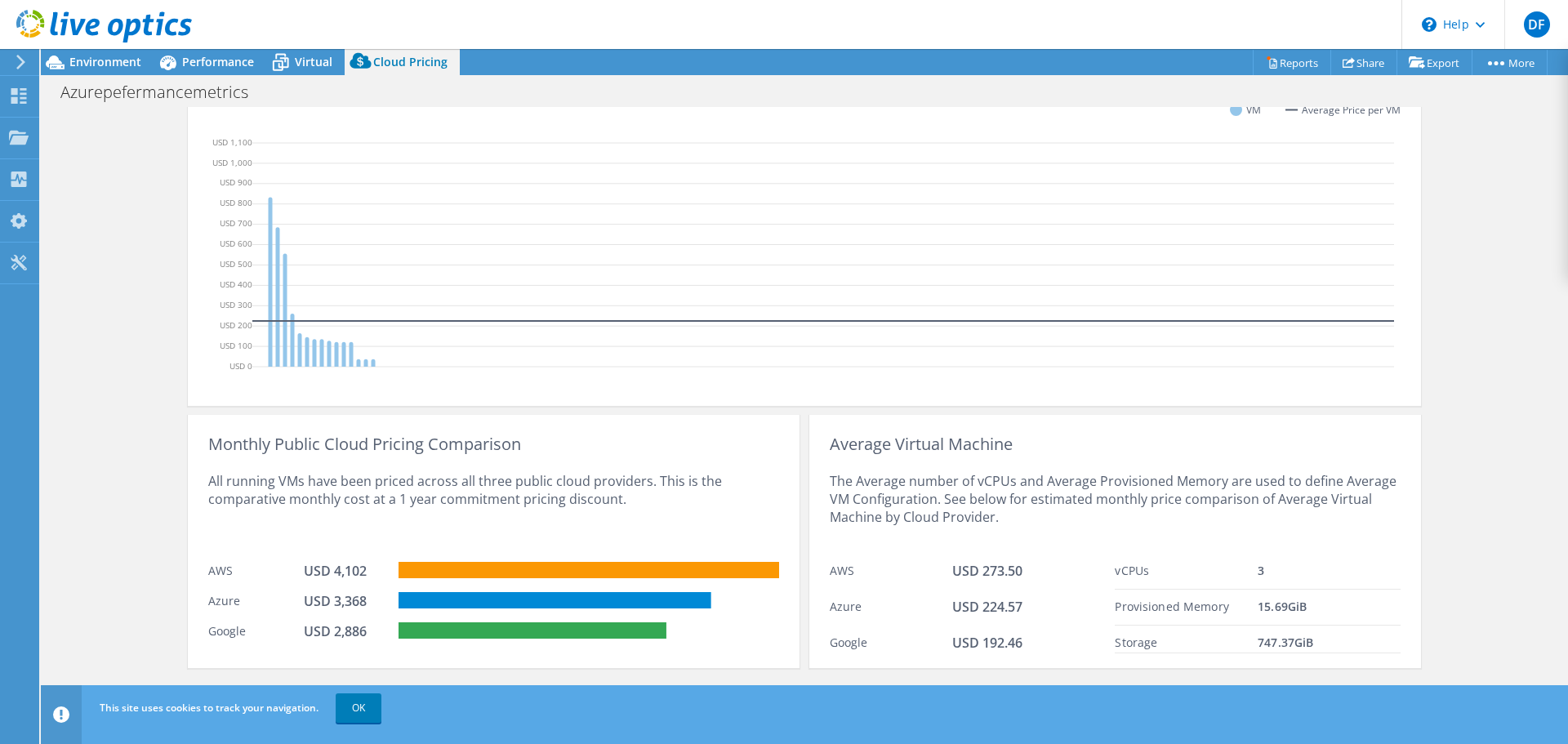
scroll to position [486, 0]
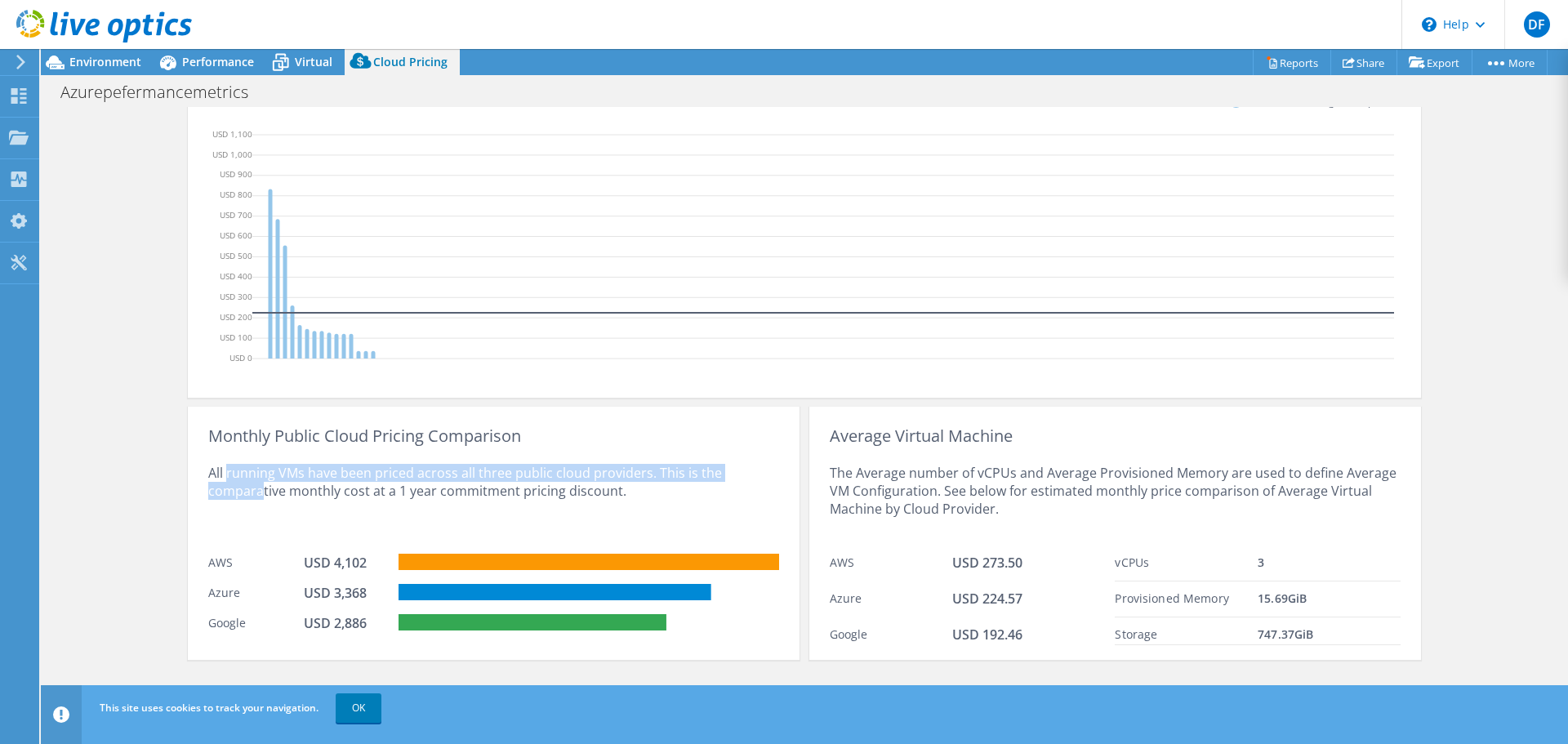
drag, startPoint x: 223, startPoint y: 470, endPoint x: 253, endPoint y: 488, distance: 35.0
click at [253, 488] on div "All running VMs have been priced across all three public cloud providers. This …" at bounding box center [494, 495] width 571 height 100
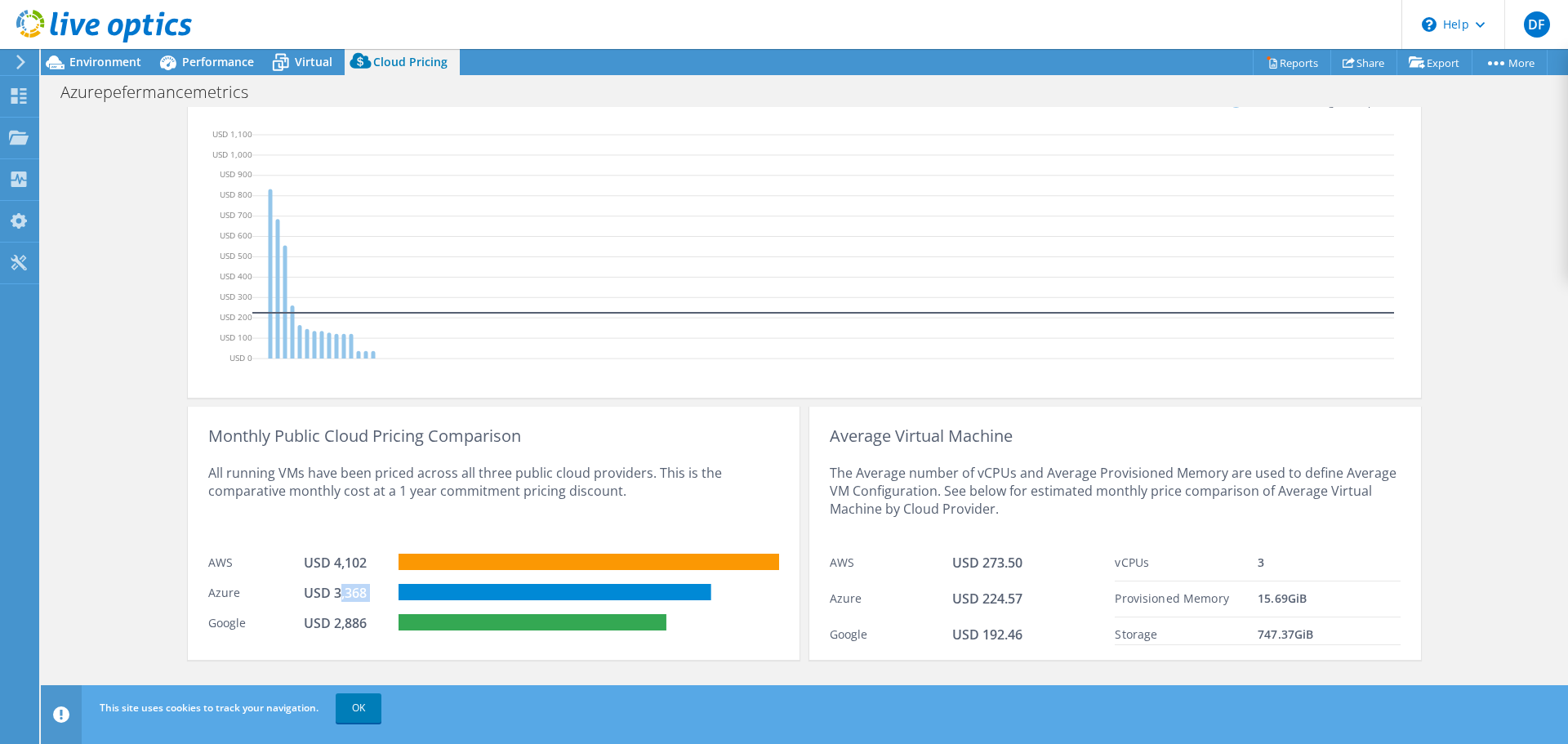
drag, startPoint x: 335, startPoint y: 592, endPoint x: 401, endPoint y: 596, distance: 66.1
click at [401, 596] on div "Azure USD 3,368" at bounding box center [494, 591] width 571 height 30
drag, startPoint x: 942, startPoint y: 585, endPoint x: 1018, endPoint y: 611, distance: 80.3
click at [1018, 611] on div "Azure USD 224.57" at bounding box center [972, 600] width 285 height 36
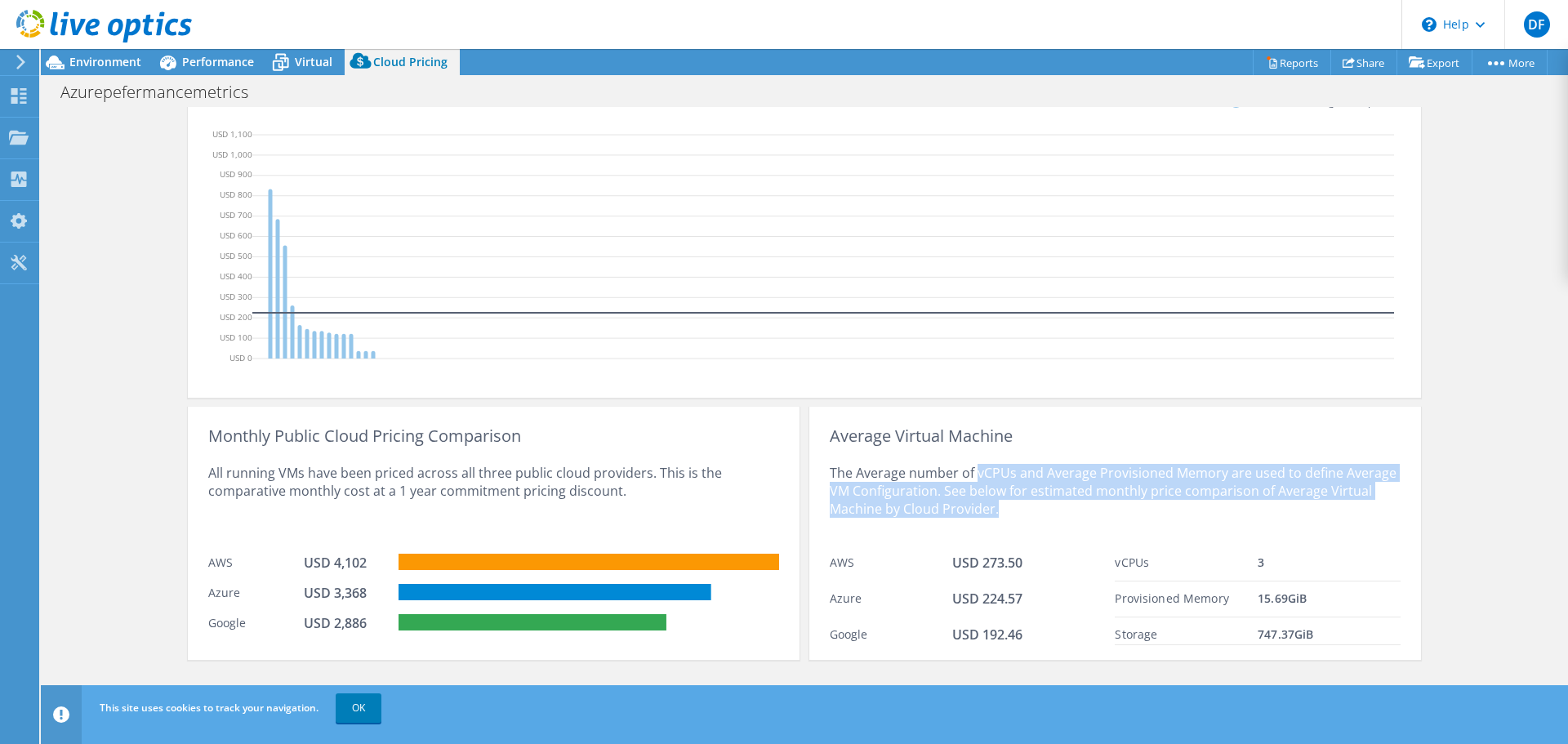
drag, startPoint x: 972, startPoint y: 473, endPoint x: 992, endPoint y: 519, distance: 50.2
click at [992, 519] on div "The Average number of vCPUs and Average Provisioned Memory are used to define A…" at bounding box center [1115, 495] width 571 height 100
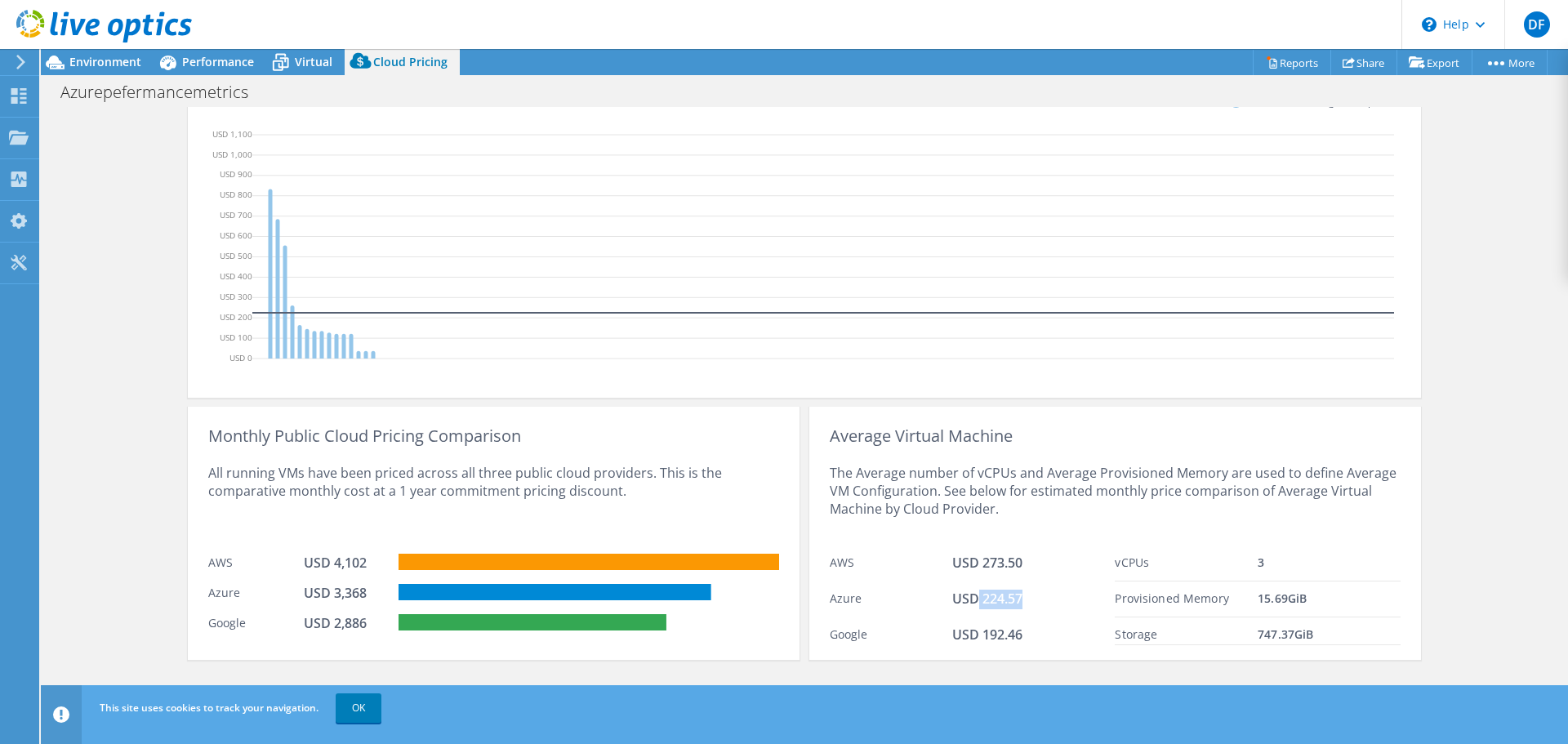
drag, startPoint x: 969, startPoint y: 599, endPoint x: 1028, endPoint y: 602, distance: 59.1
click at [1028, 602] on div "USD 224.57" at bounding box center [1033, 600] width 164 height 20
